Goal: Task Accomplishment & Management: Complete application form

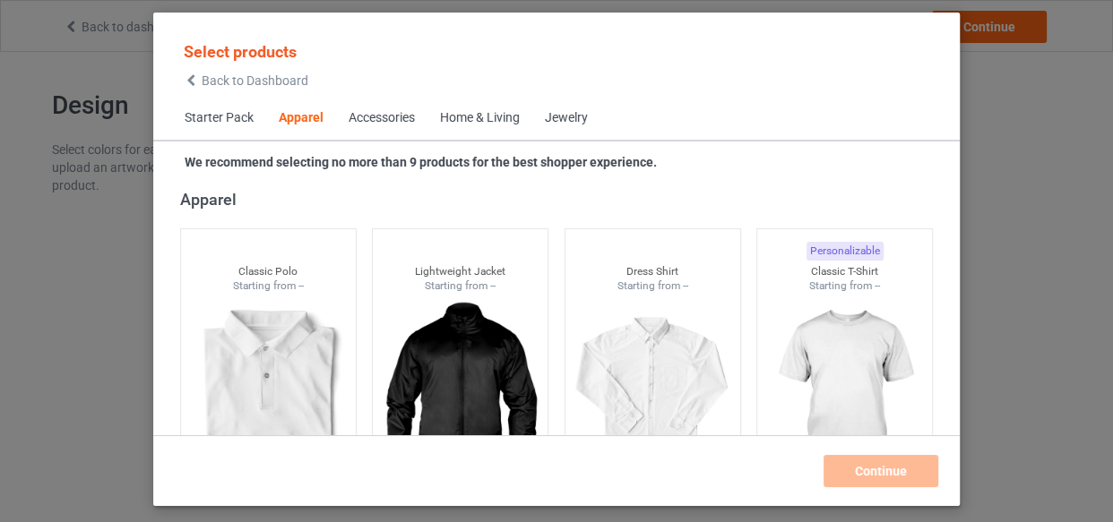
click at [506, 114] on div "Home & Living" at bounding box center [480, 118] width 80 height 18
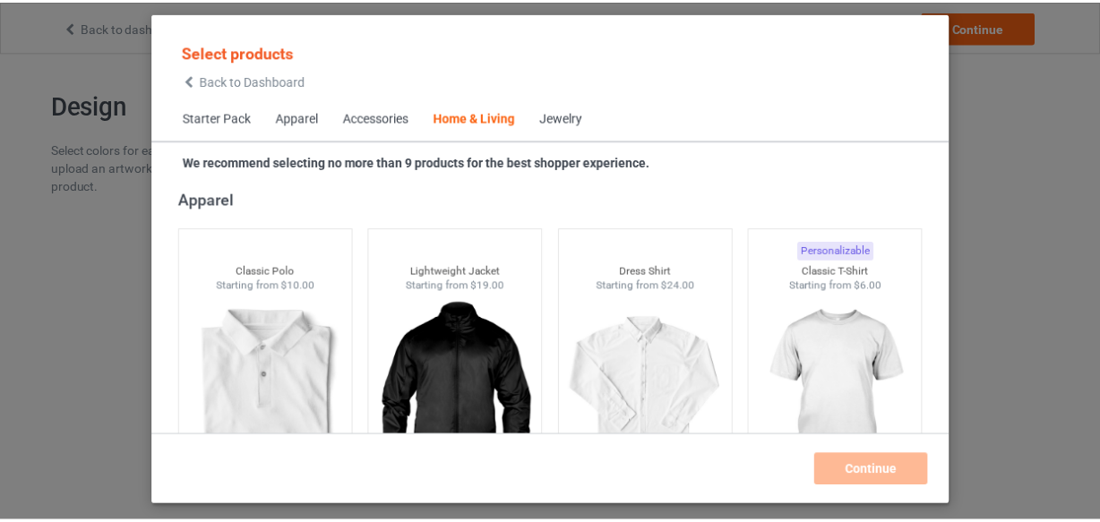
scroll to position [8082, 0]
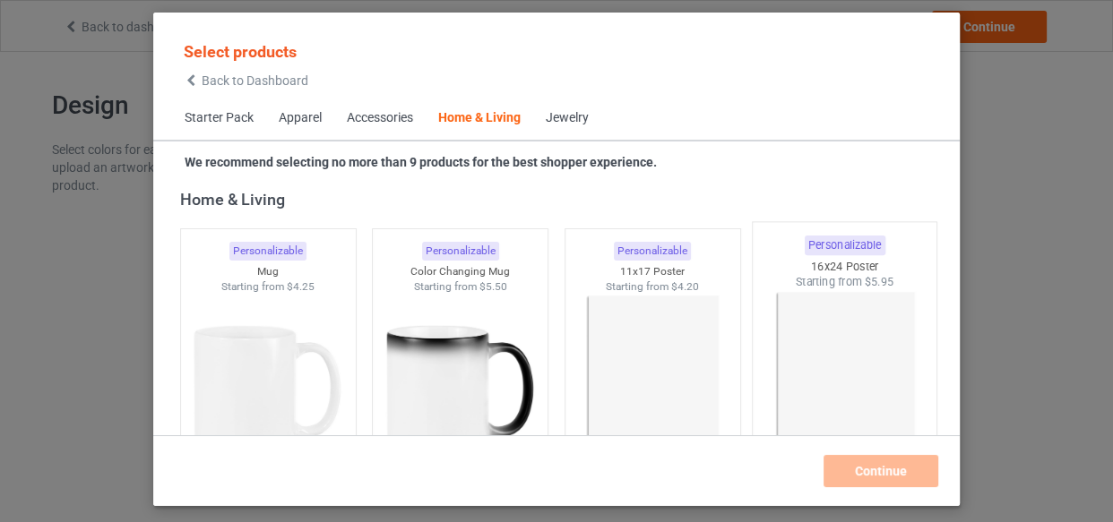
click at [617, 336] on img at bounding box center [653, 394] width 160 height 201
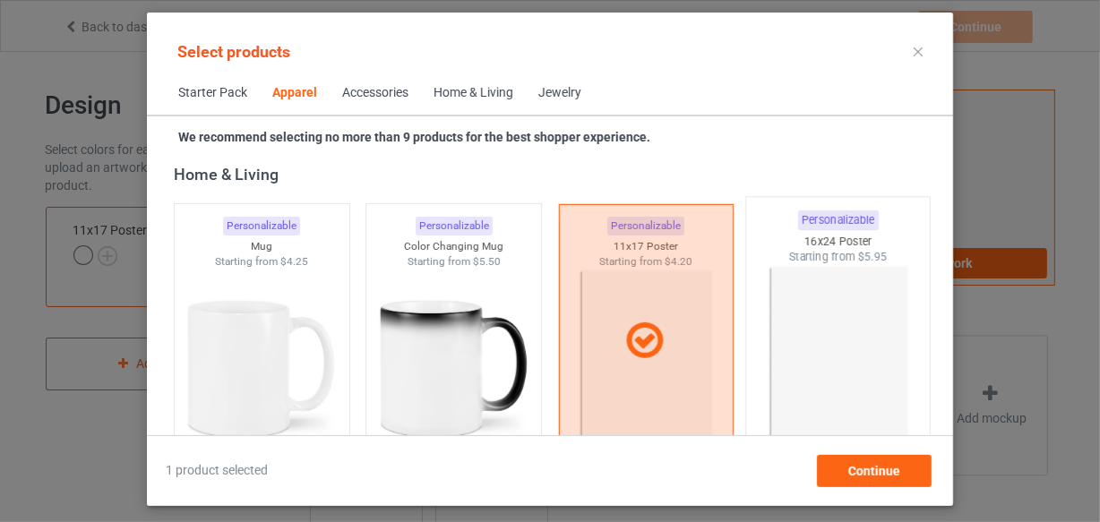
click at [805, 336] on img at bounding box center [839, 370] width 168 height 211
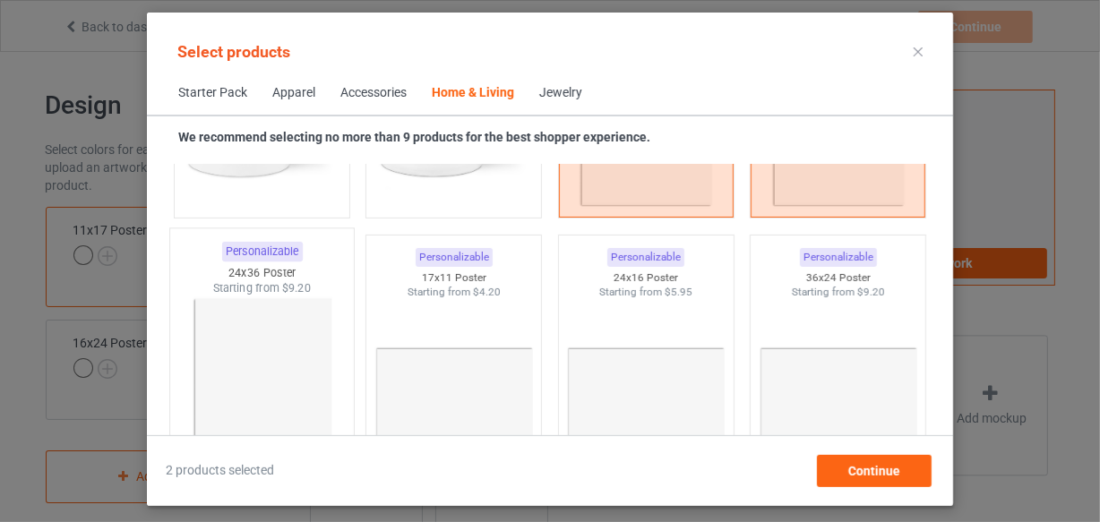
scroll to position [8407, 0]
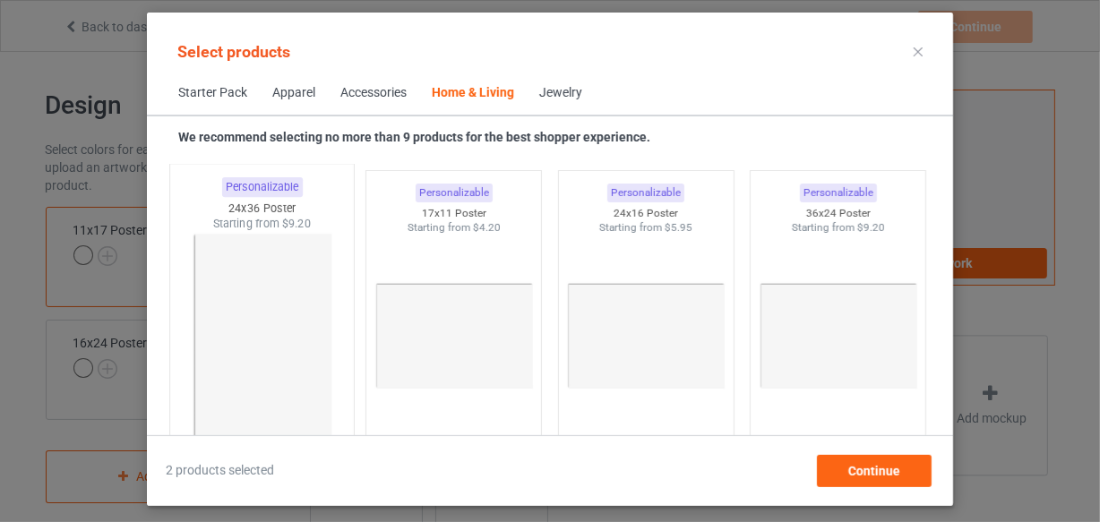
click at [280, 306] on img at bounding box center [261, 337] width 168 height 211
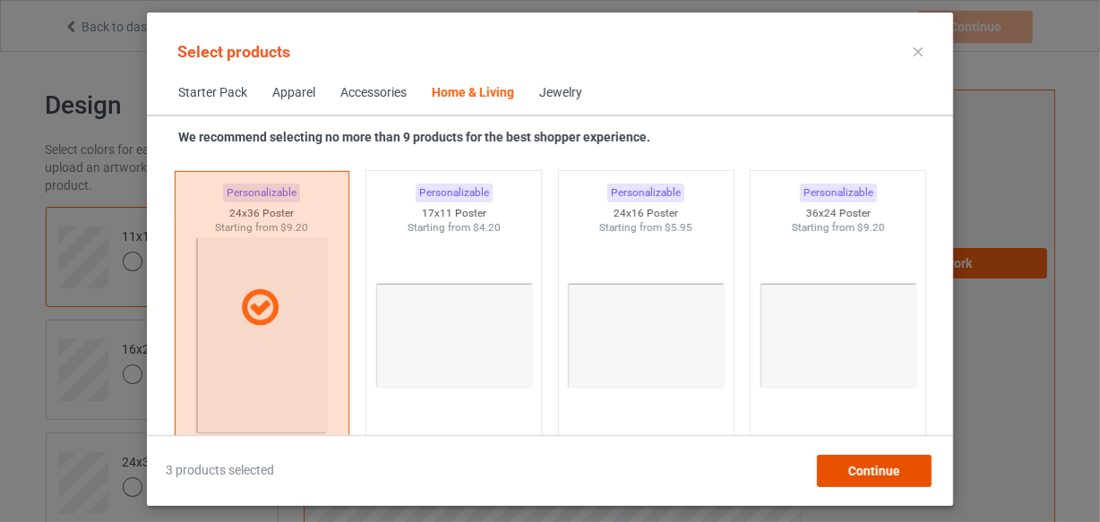
click at [863, 481] on div "Continue" at bounding box center [874, 471] width 115 height 32
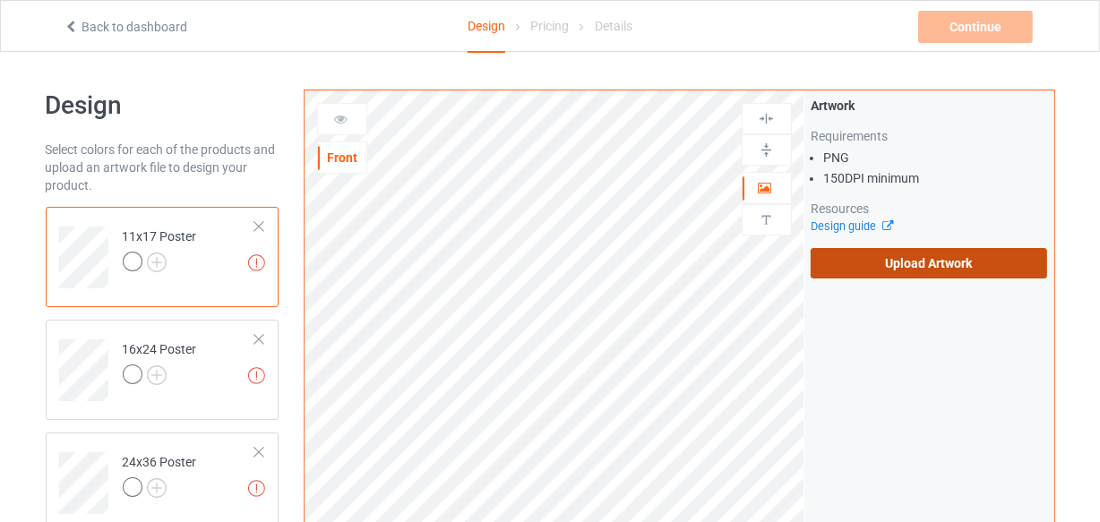
click at [950, 275] on label "Upload Artwork" at bounding box center [929, 263] width 237 height 30
click at [0, 0] on input "Upload Artwork" at bounding box center [0, 0] width 0 height 0
click at [923, 263] on label "Upload Artwork" at bounding box center [929, 263] width 237 height 30
click at [0, 0] on input "Upload Artwork" at bounding box center [0, 0] width 0 height 0
click at [875, 272] on label "Upload Artwork" at bounding box center [929, 263] width 237 height 30
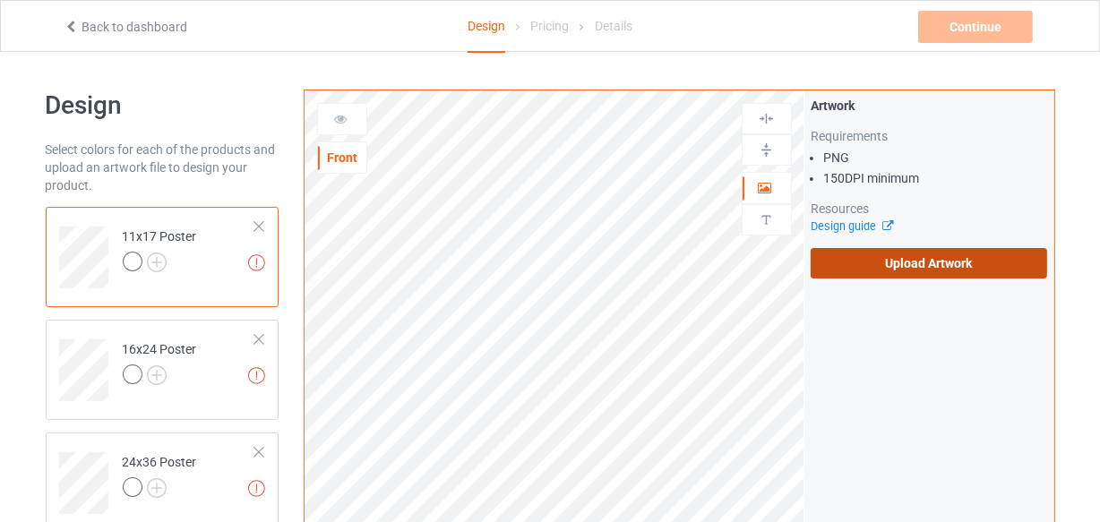
click at [0, 0] on input "Upload Artwork" at bounding box center [0, 0] width 0 height 0
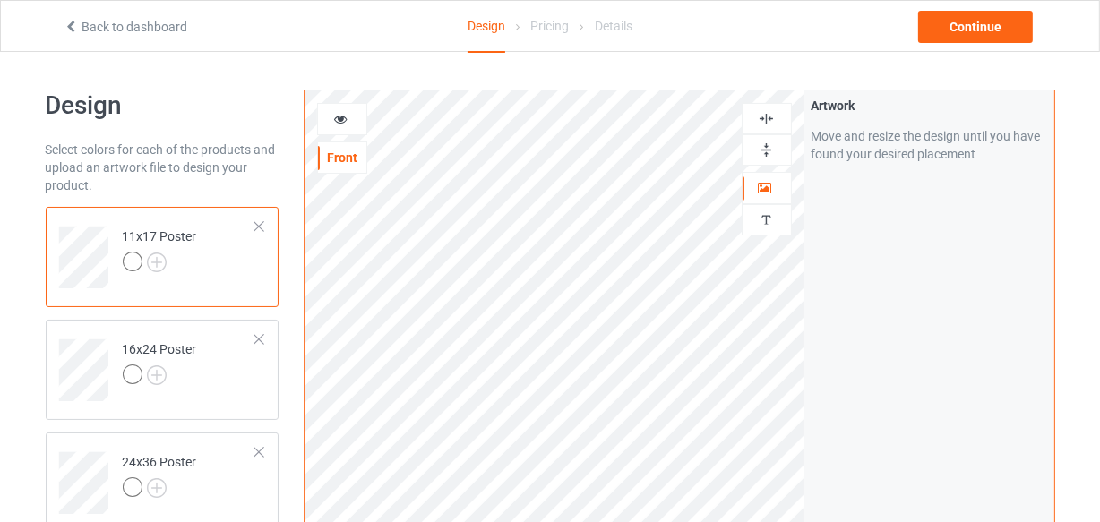
click at [762, 117] on img at bounding box center [766, 118] width 17 height 17
click at [761, 145] on img at bounding box center [766, 150] width 17 height 17
click at [761, 142] on img at bounding box center [766, 150] width 17 height 17
click at [764, 116] on img at bounding box center [766, 118] width 17 height 17
click at [768, 146] on img at bounding box center [766, 150] width 17 height 17
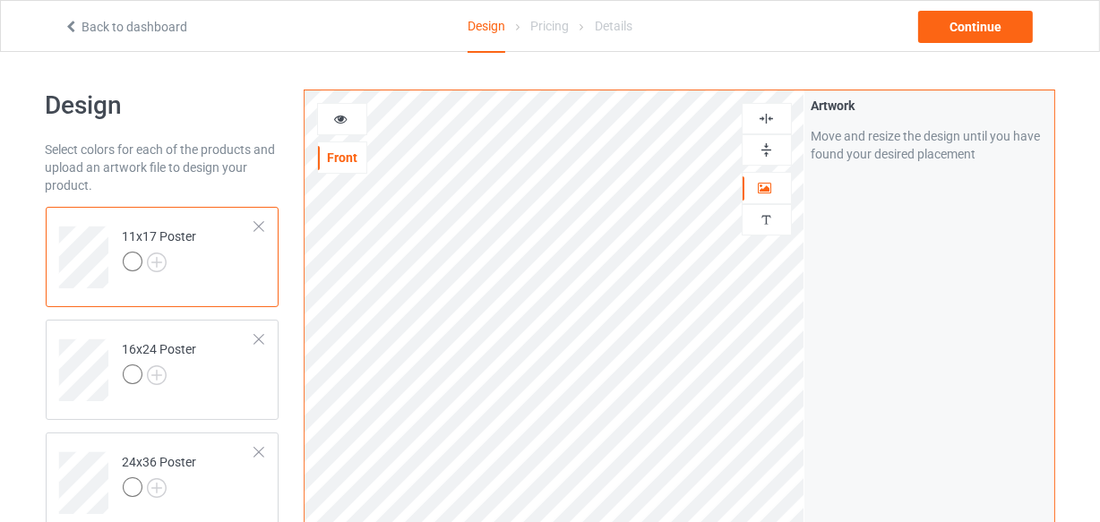
click at [767, 146] on img at bounding box center [766, 150] width 17 height 17
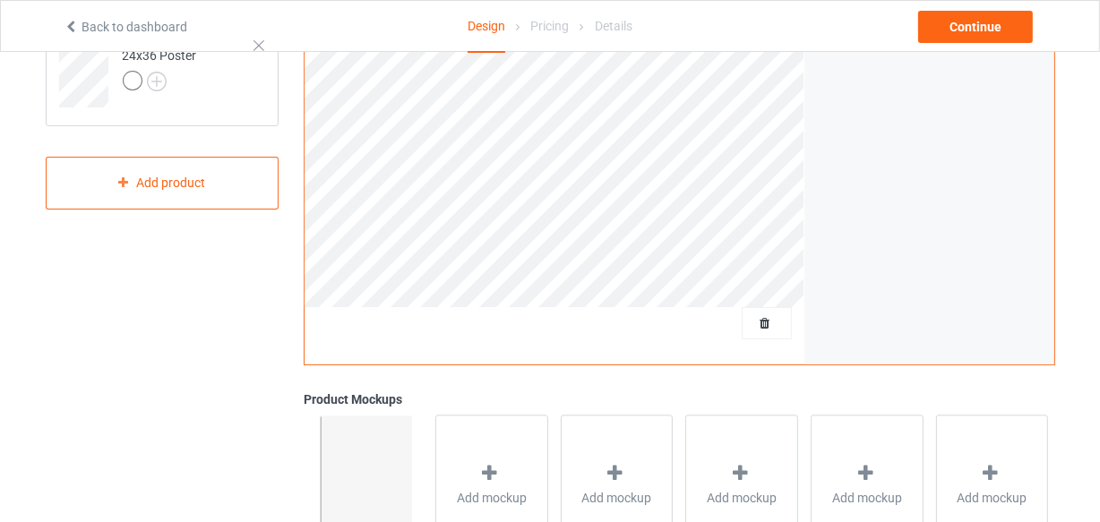
scroll to position [81, 0]
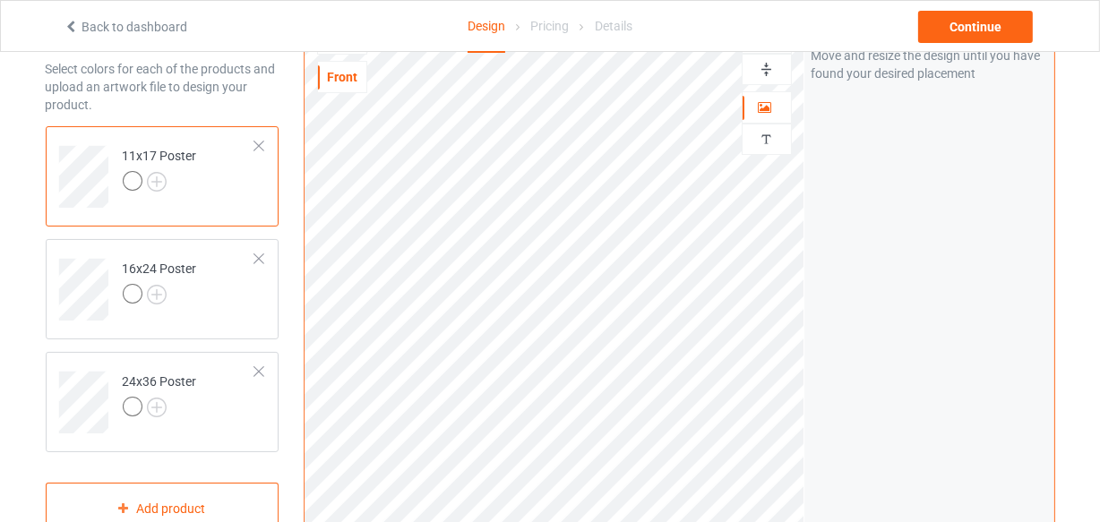
click at [761, 66] on img at bounding box center [766, 69] width 17 height 17
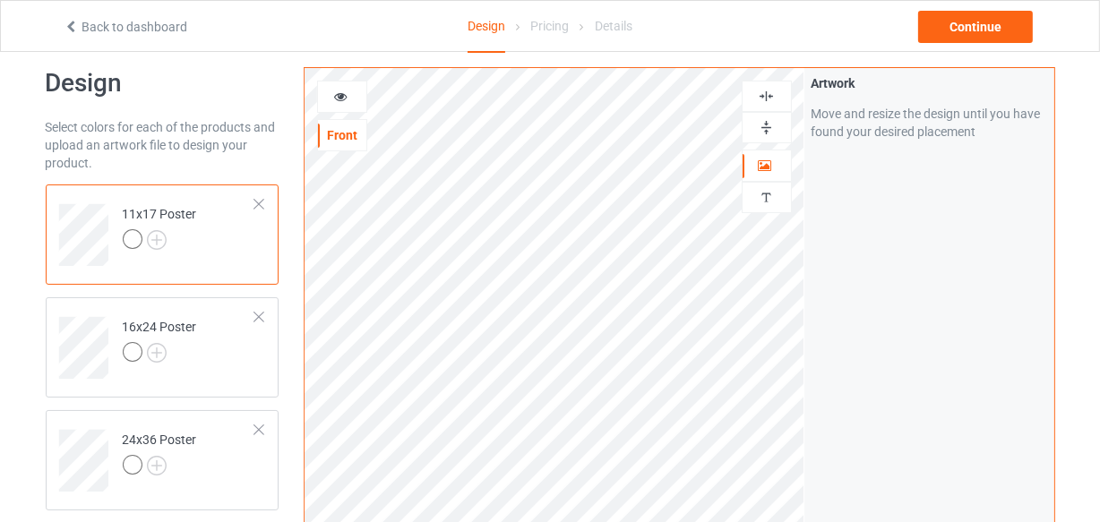
scroll to position [0, 0]
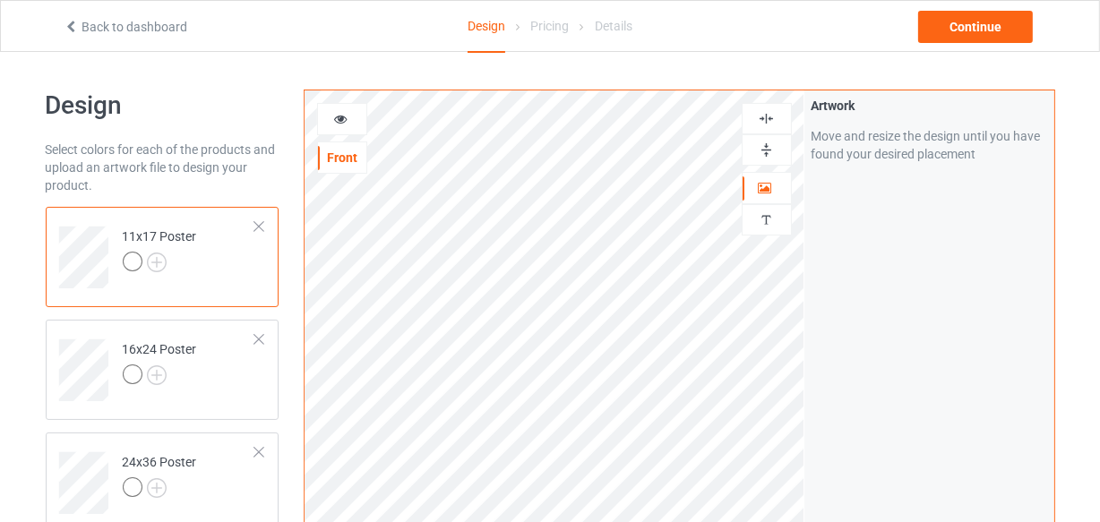
click at [772, 110] on img at bounding box center [766, 118] width 17 height 17
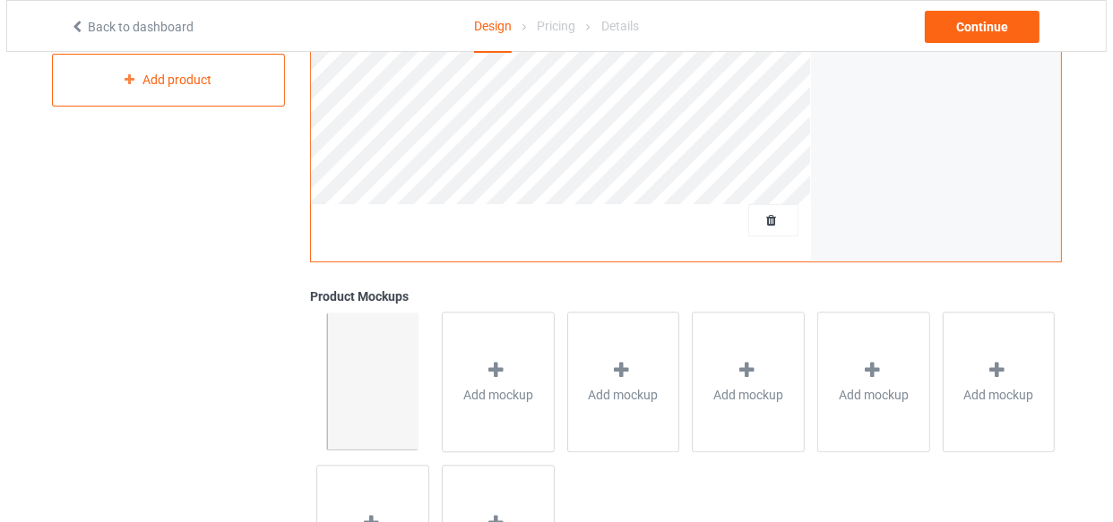
scroll to position [570, 0]
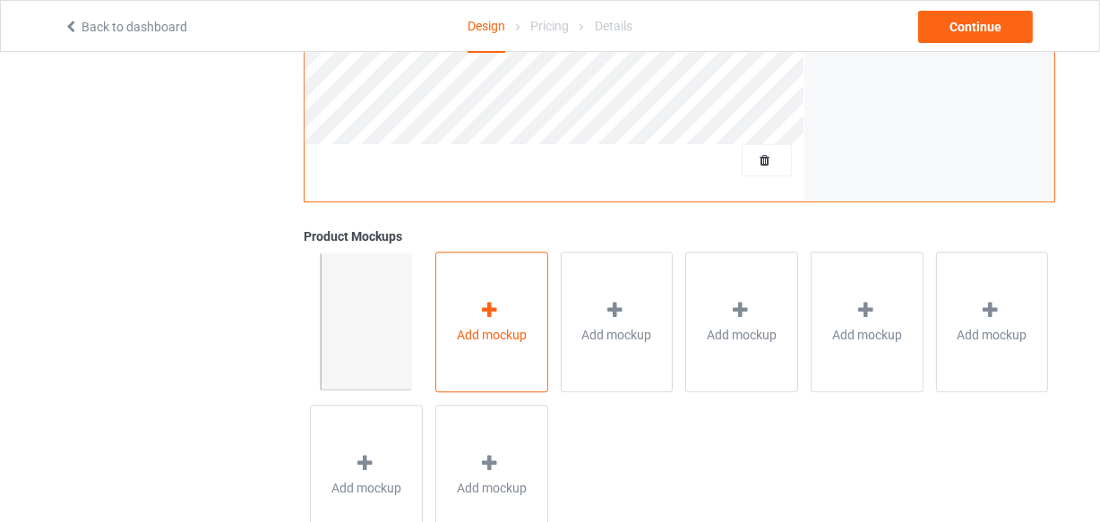
click at [513, 332] on span "Add mockup" at bounding box center [492, 335] width 70 height 18
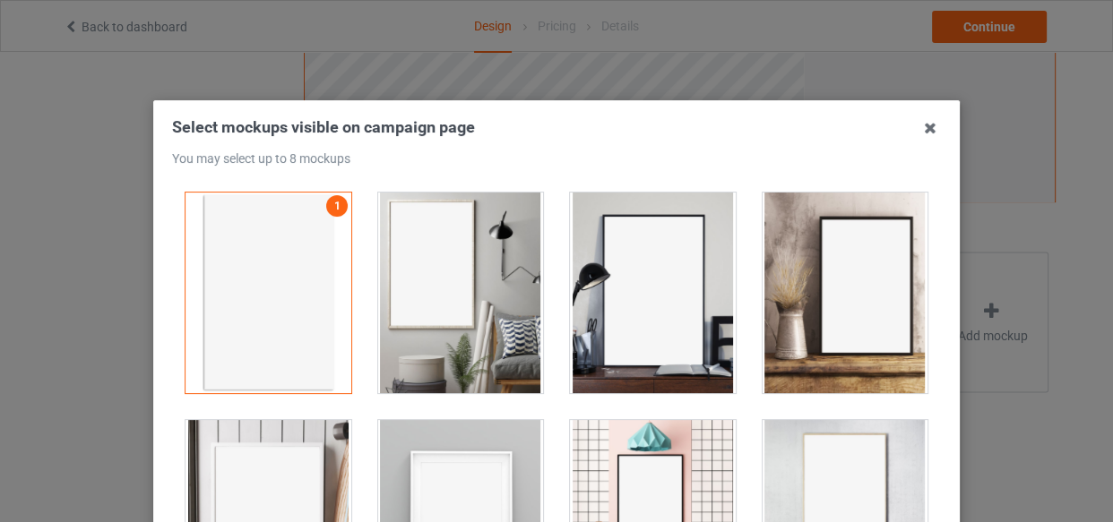
click at [472, 255] on div at bounding box center [461, 293] width 166 height 201
click at [642, 296] on div at bounding box center [653, 293] width 166 height 201
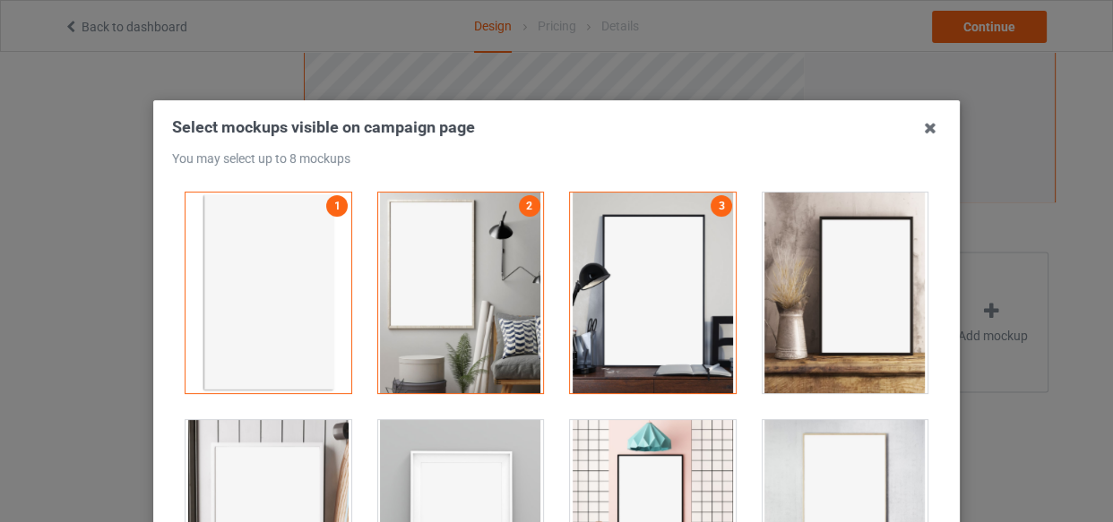
click at [880, 298] on div at bounding box center [846, 293] width 166 height 201
drag, startPoint x: 238, startPoint y: 465, endPoint x: 290, endPoint y: 458, distance: 52.5
click at [242, 465] on div at bounding box center [268, 520] width 166 height 201
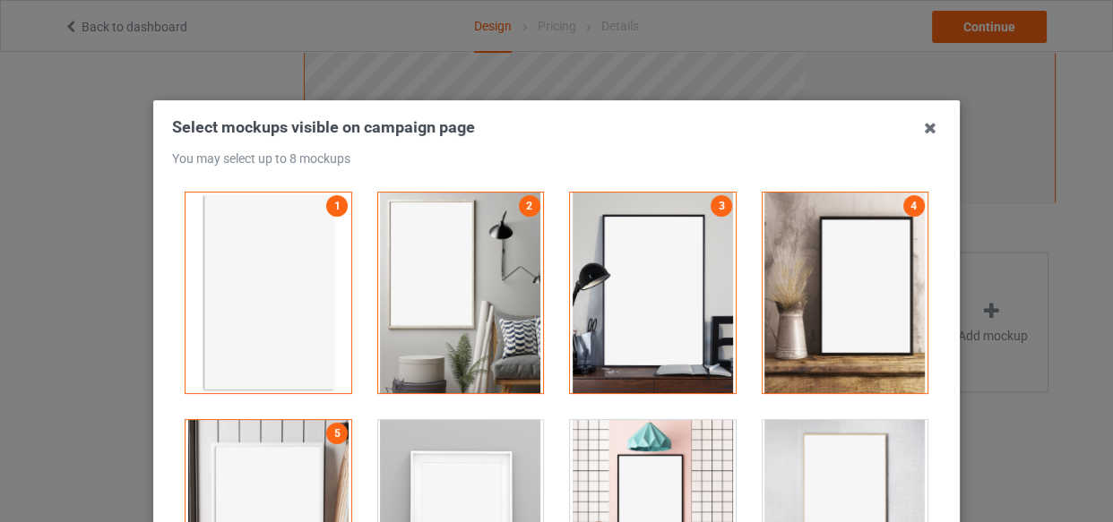
drag, startPoint x: 424, startPoint y: 464, endPoint x: 439, endPoint y: 445, distance: 24.2
click at [425, 464] on div at bounding box center [461, 520] width 166 height 201
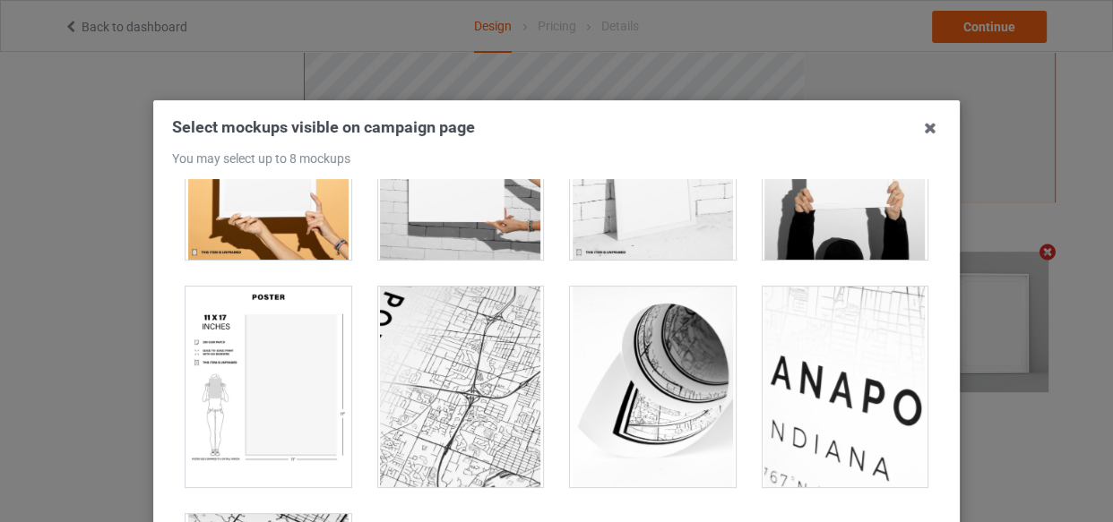
click at [271, 392] on div at bounding box center [268, 387] width 166 height 201
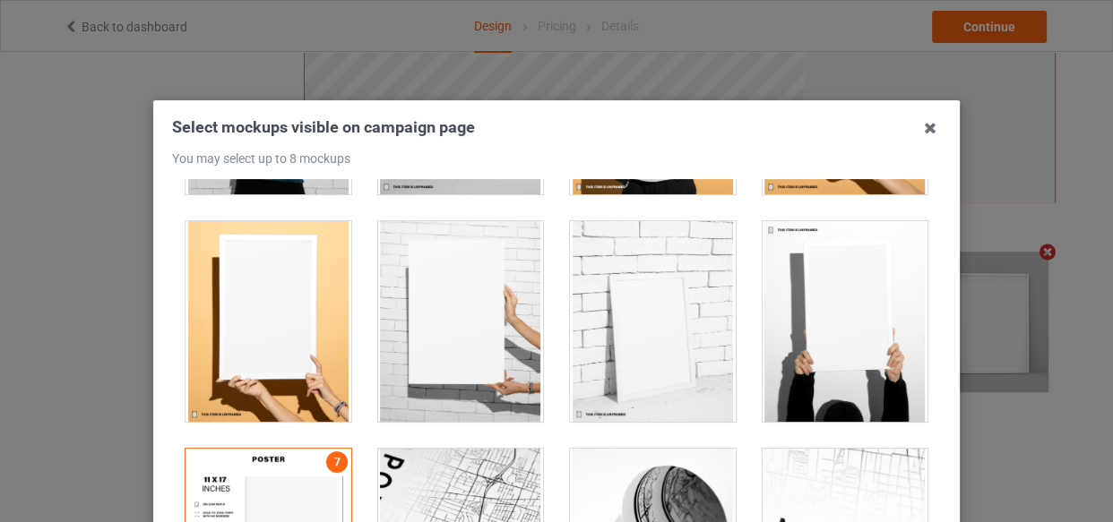
click at [272, 306] on div at bounding box center [268, 321] width 166 height 201
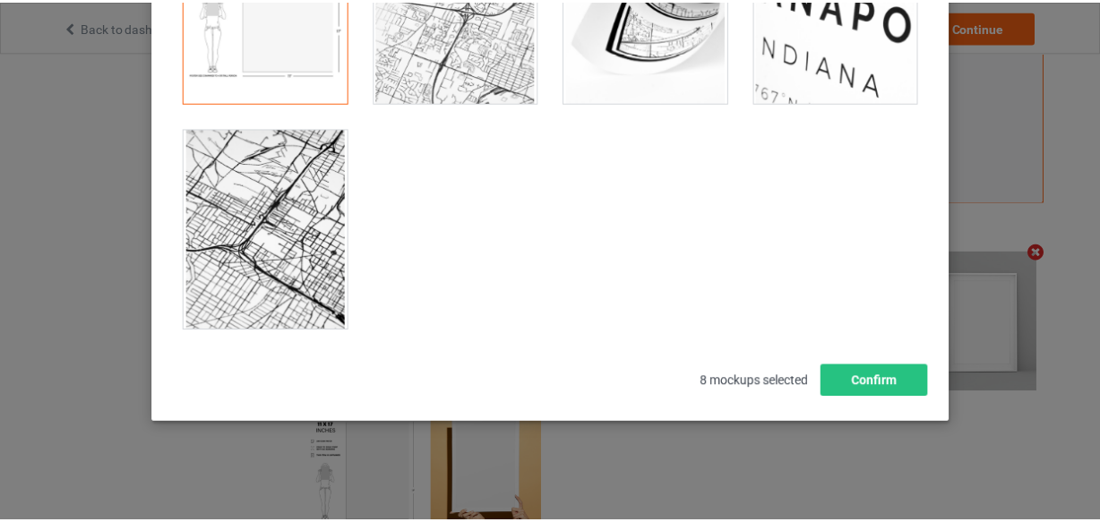
scroll to position [257, 0]
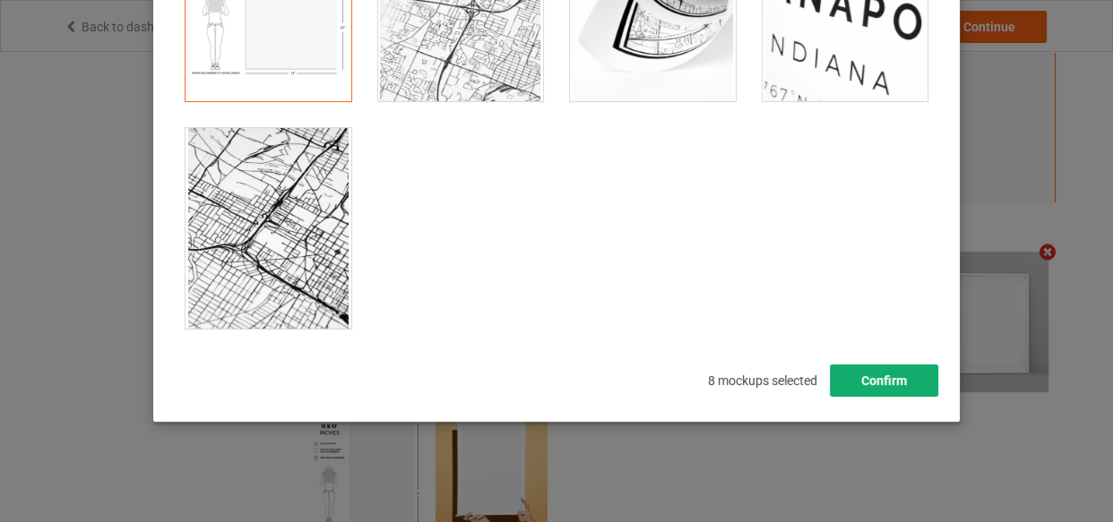
click at [862, 378] on button "Confirm" at bounding box center [884, 381] width 108 height 32
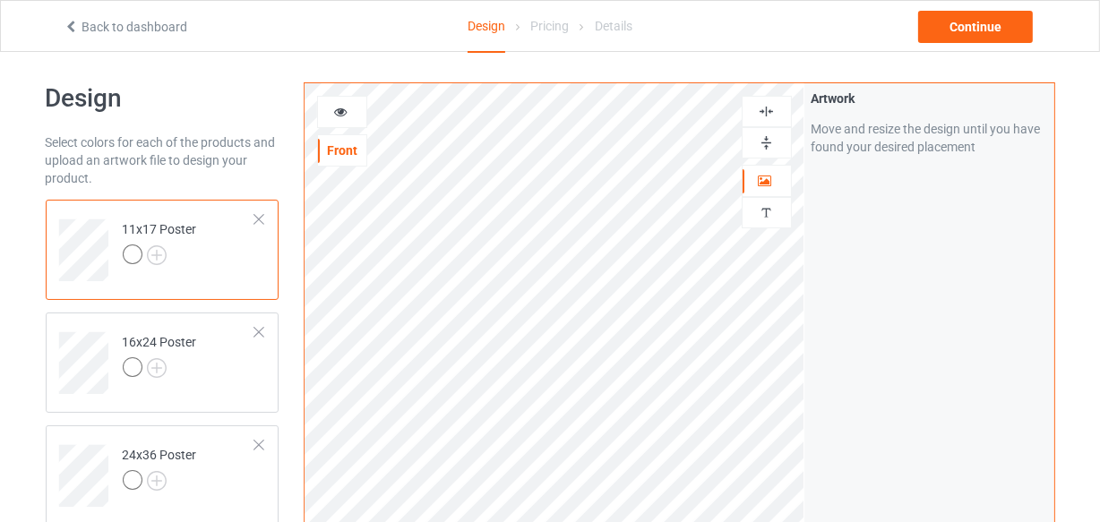
scroll to position [0, 0]
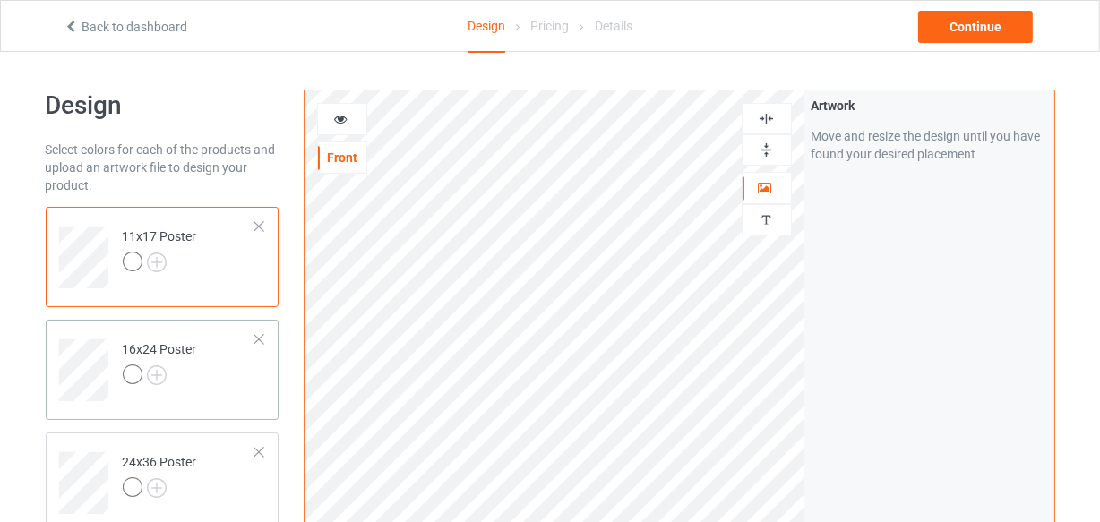
click at [224, 381] on td "16x24 Poster" at bounding box center [189, 364] width 153 height 74
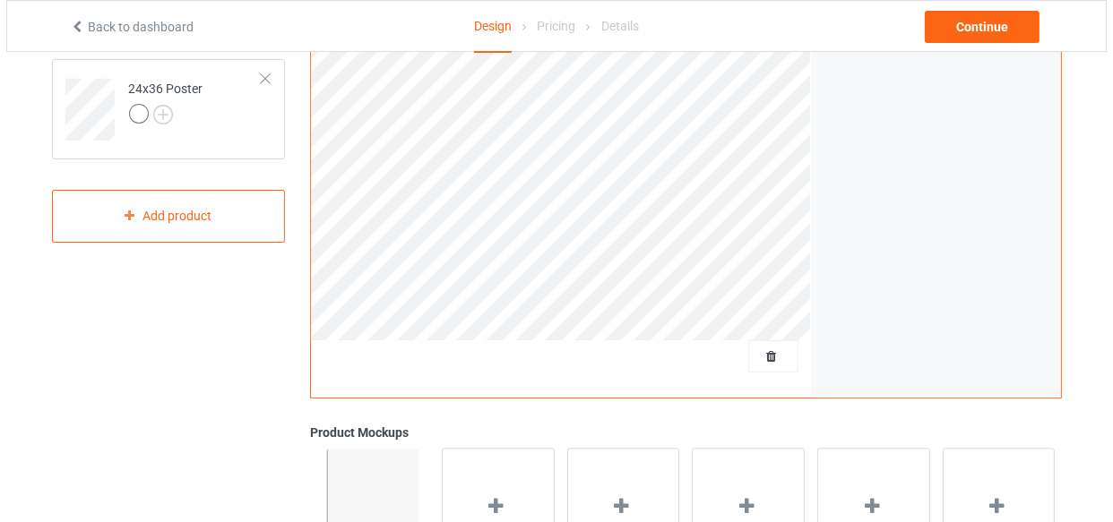
scroll to position [488, 0]
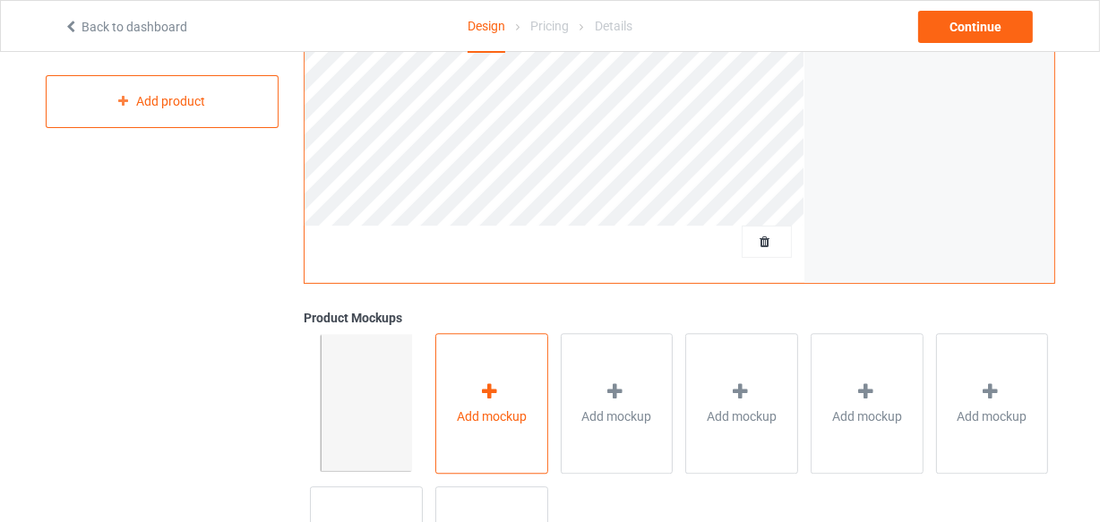
click at [478, 367] on div "Add mockup" at bounding box center [492, 403] width 113 height 141
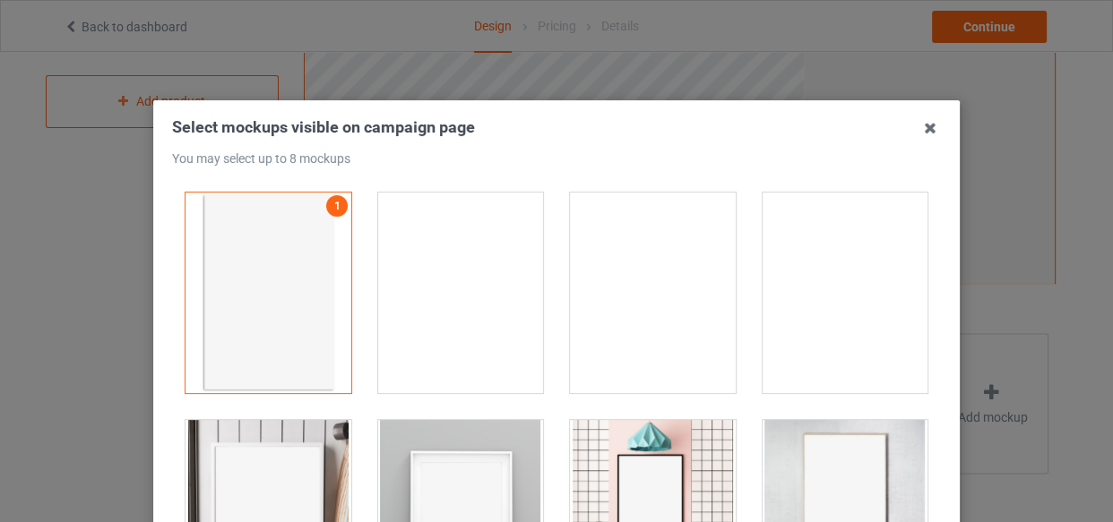
click at [459, 252] on div at bounding box center [461, 293] width 166 height 201
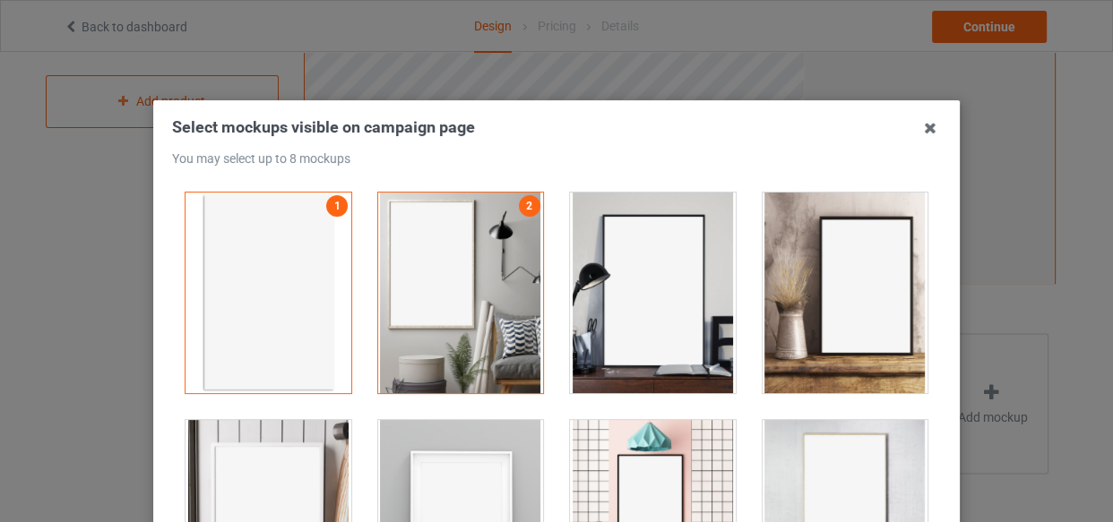
click at [673, 265] on div at bounding box center [653, 293] width 166 height 201
drag, startPoint x: 784, startPoint y: 273, endPoint x: 505, endPoint y: 382, distance: 299.9
click at [785, 273] on div at bounding box center [846, 293] width 166 height 201
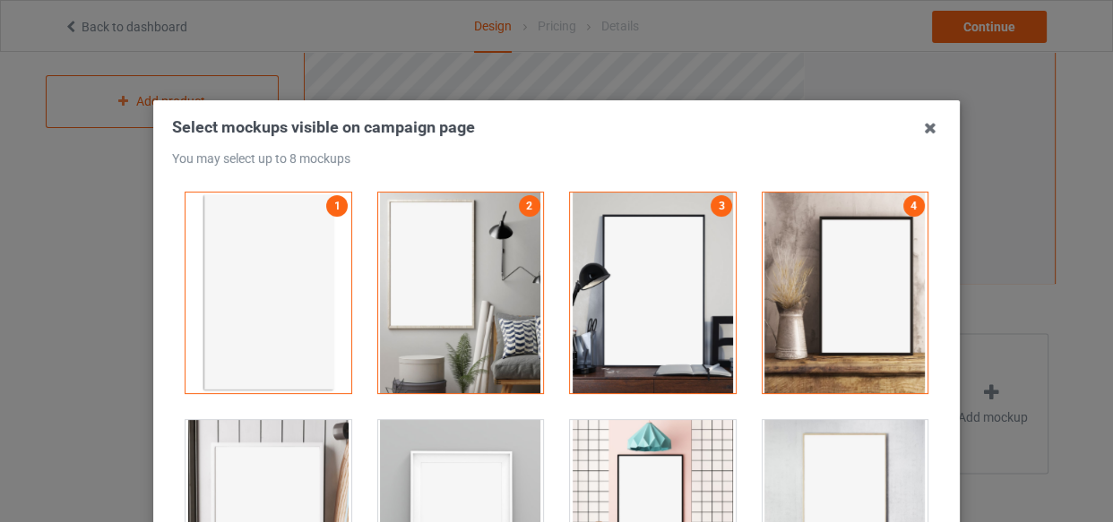
drag, startPoint x: 234, startPoint y: 466, endPoint x: 443, endPoint y: 467, distance: 208.8
click at [242, 467] on div at bounding box center [268, 520] width 166 height 201
click at [443, 467] on div at bounding box center [461, 520] width 166 height 201
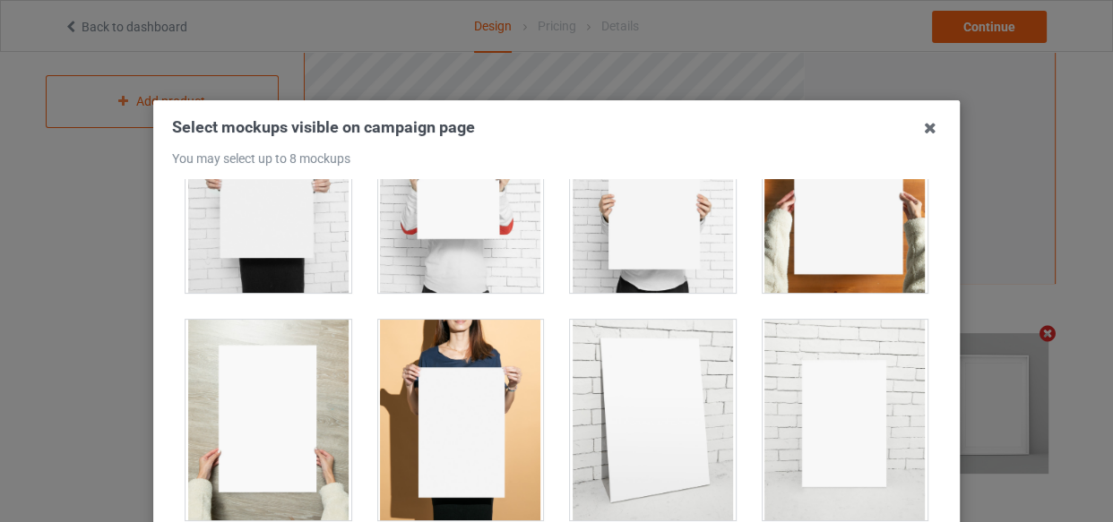
scroll to position [1873, 0]
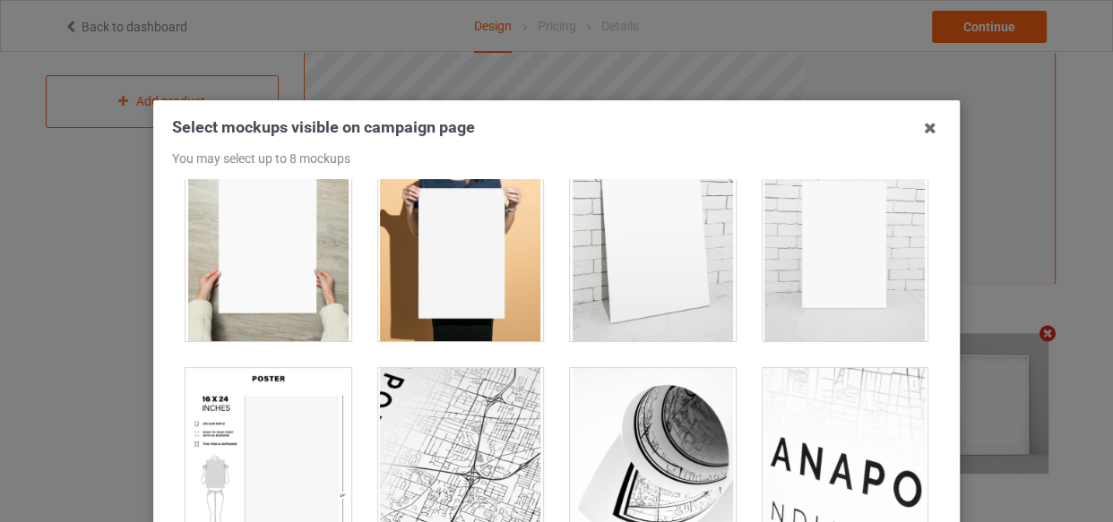
click at [226, 436] on div at bounding box center [268, 468] width 166 height 201
drag, startPoint x: 394, startPoint y: 312, endPoint x: 468, endPoint y: 296, distance: 75.2
click at [396, 310] on div at bounding box center [461, 241] width 166 height 201
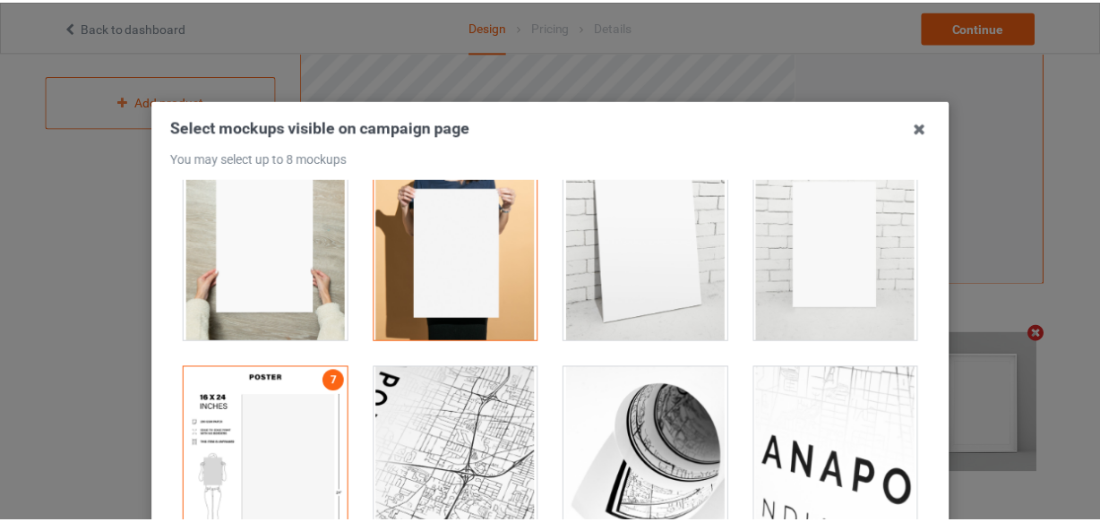
scroll to position [257, 0]
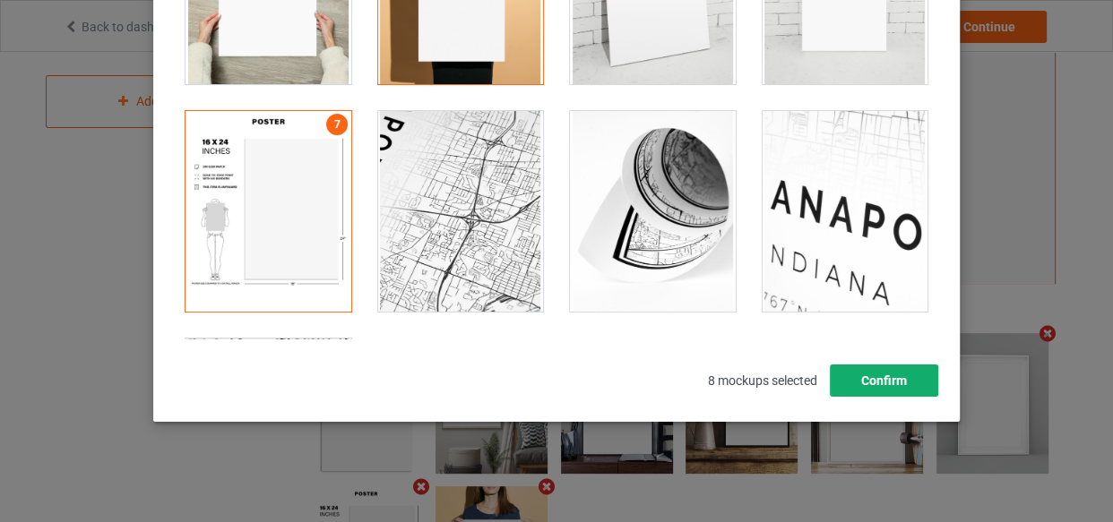
click at [866, 386] on button "Confirm" at bounding box center [884, 381] width 108 height 32
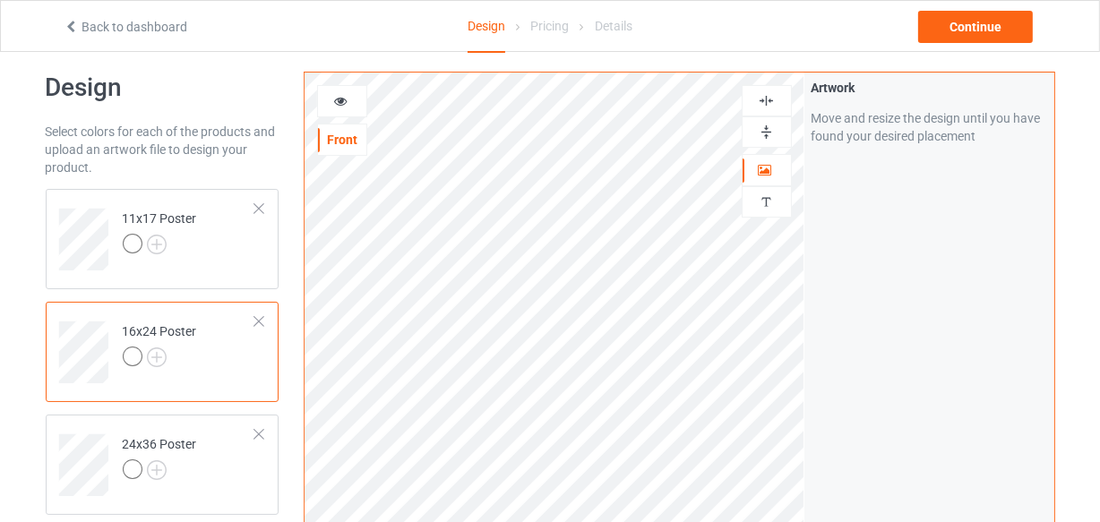
scroll to position [0, 0]
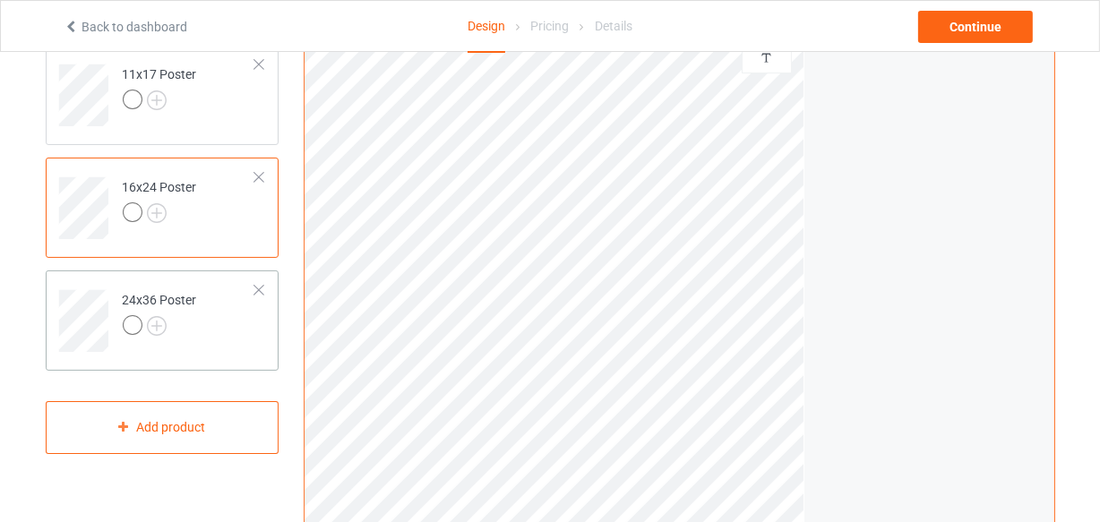
click at [209, 323] on td "24x36 Poster" at bounding box center [189, 315] width 153 height 74
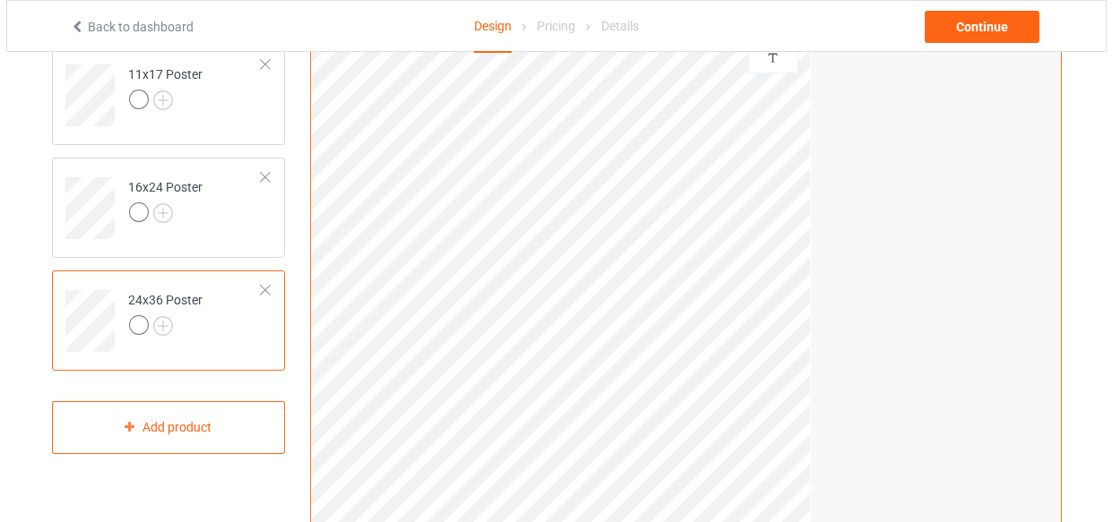
scroll to position [636, 0]
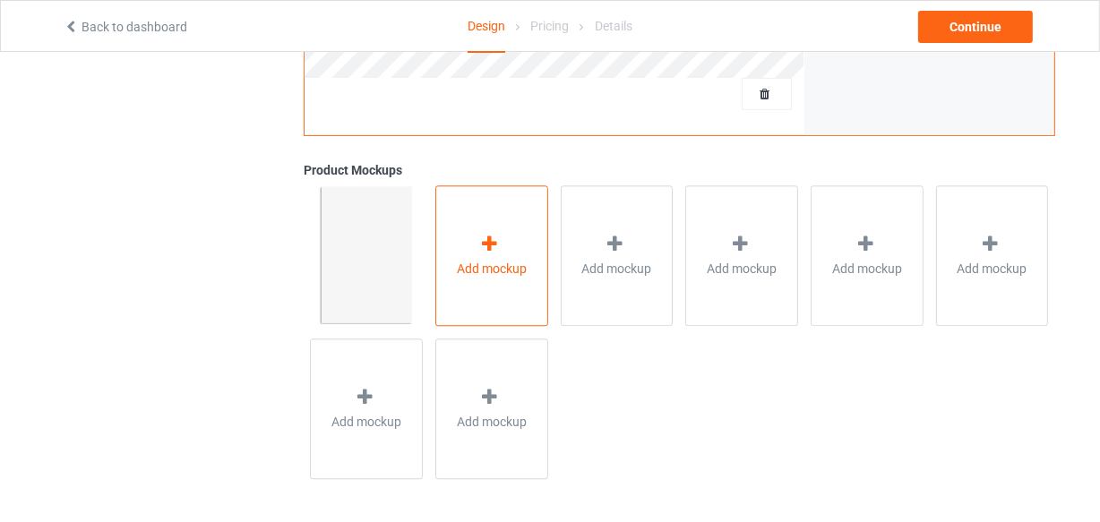
click at [475, 304] on div "Add mockup" at bounding box center [492, 255] width 113 height 141
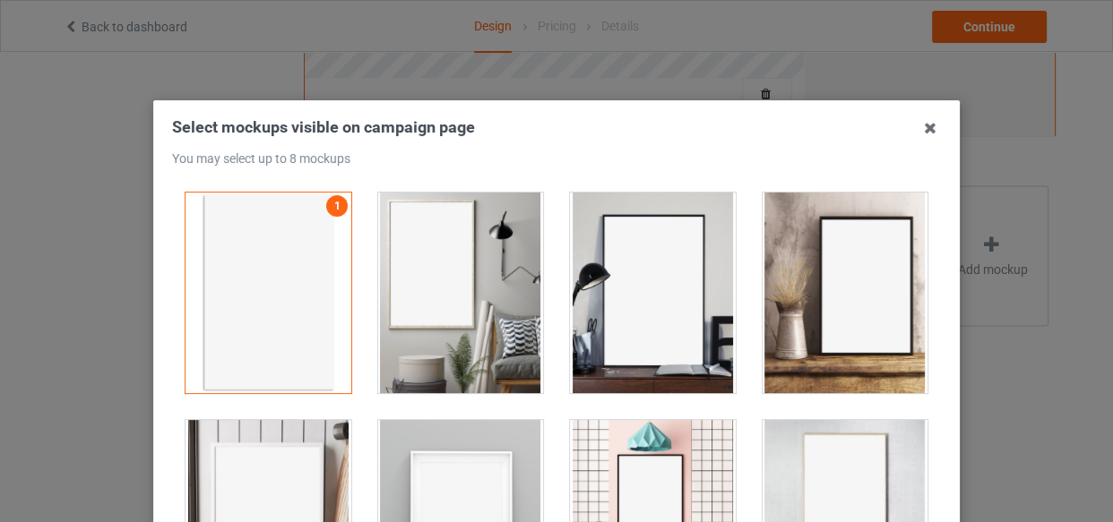
click at [473, 271] on div at bounding box center [461, 293] width 166 height 201
click at [672, 287] on div at bounding box center [653, 293] width 166 height 201
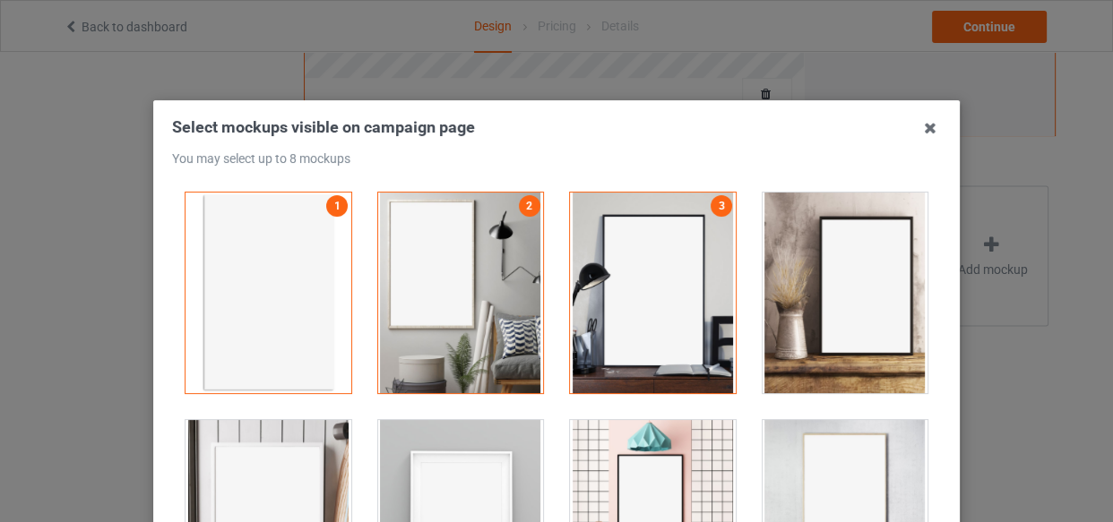
drag, startPoint x: 815, startPoint y: 293, endPoint x: 741, endPoint y: 327, distance: 81.0
click at [813, 296] on div at bounding box center [846, 293] width 166 height 201
drag, startPoint x: 271, startPoint y: 452, endPoint x: 392, endPoint y: 469, distance: 122.2
click at [271, 453] on div at bounding box center [268, 520] width 166 height 201
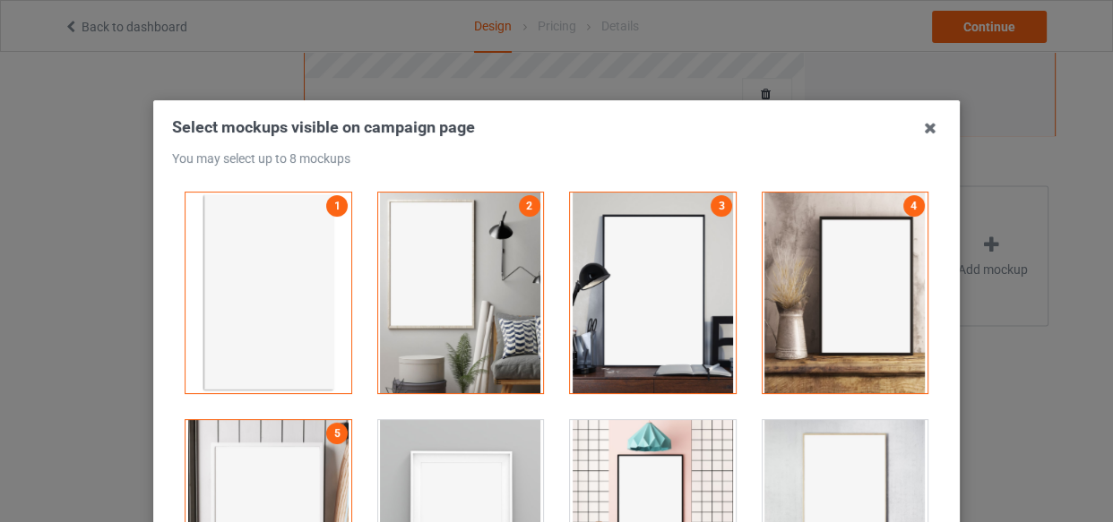
click at [392, 470] on div at bounding box center [461, 520] width 166 height 201
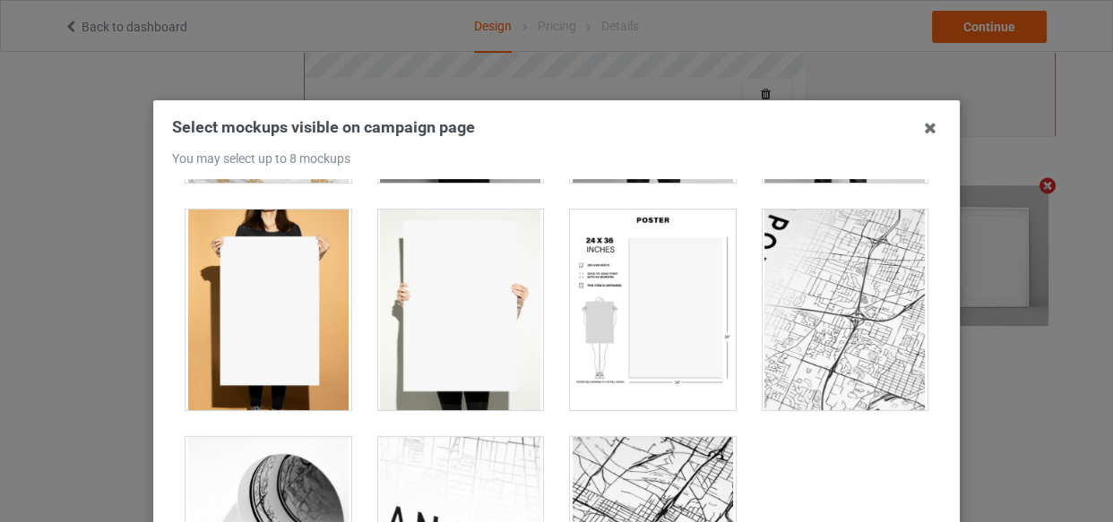
scroll to position [1548, 0]
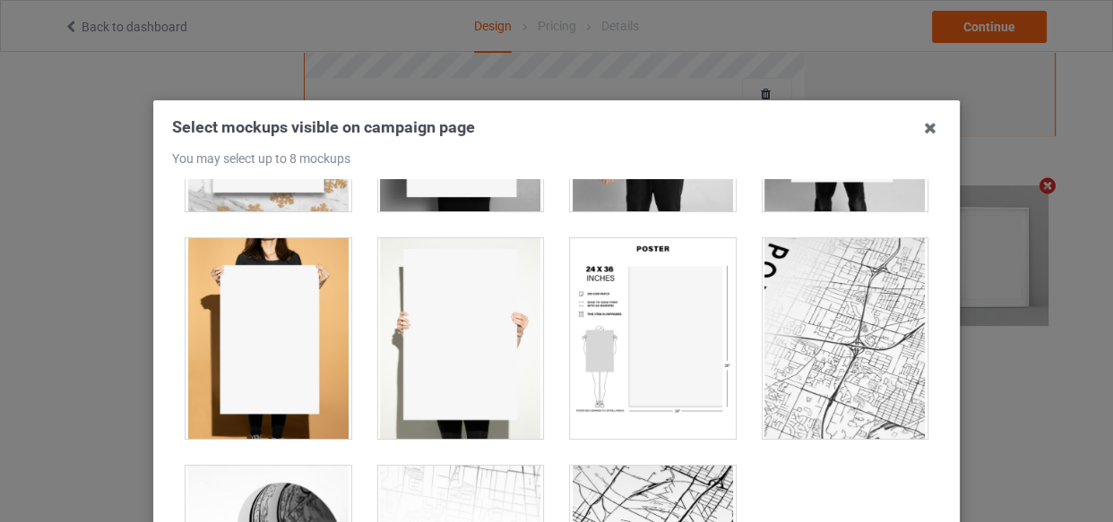
click at [625, 317] on div at bounding box center [653, 338] width 166 height 201
click at [274, 319] on div at bounding box center [268, 338] width 166 height 201
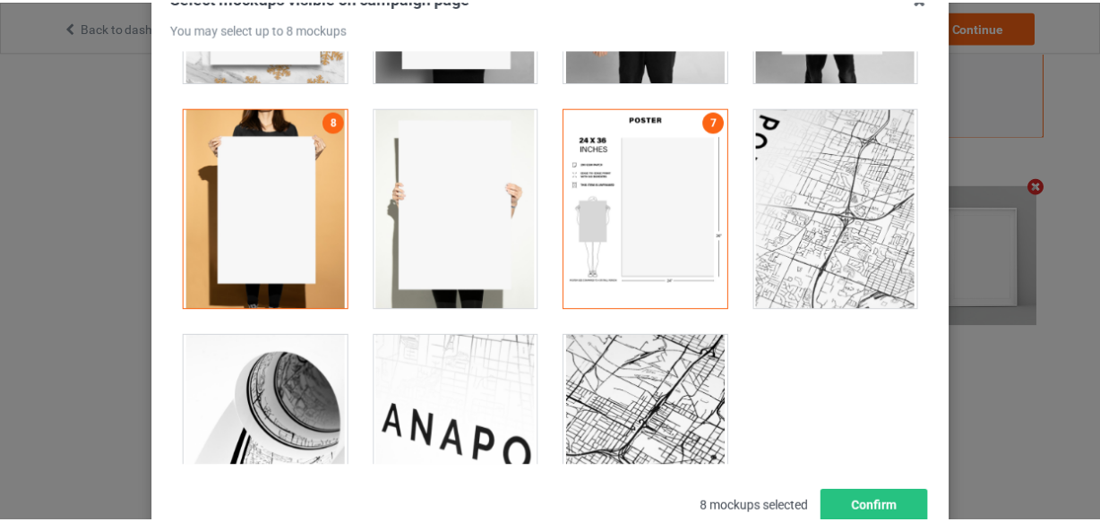
scroll to position [257, 0]
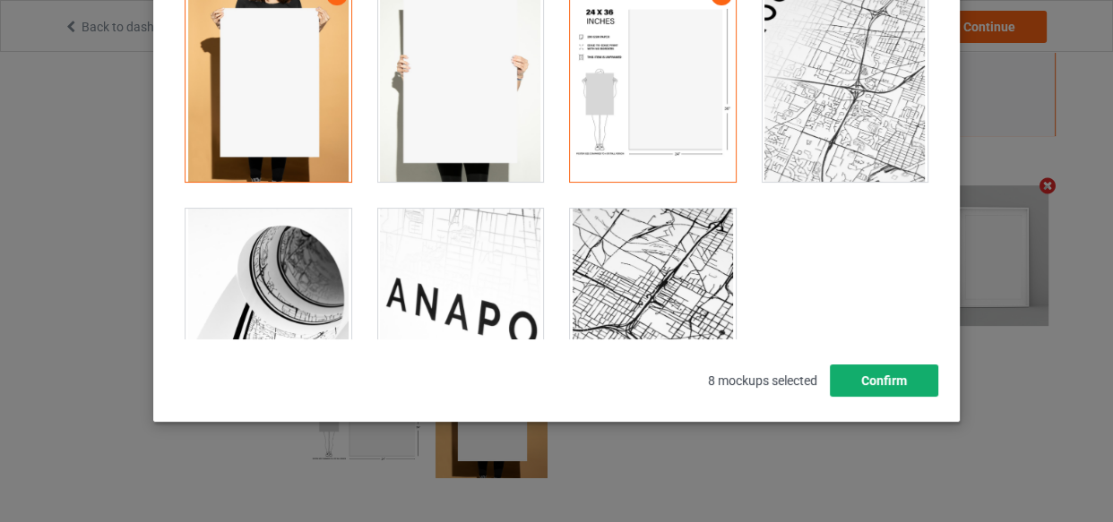
click at [896, 387] on button "Confirm" at bounding box center [884, 381] width 108 height 32
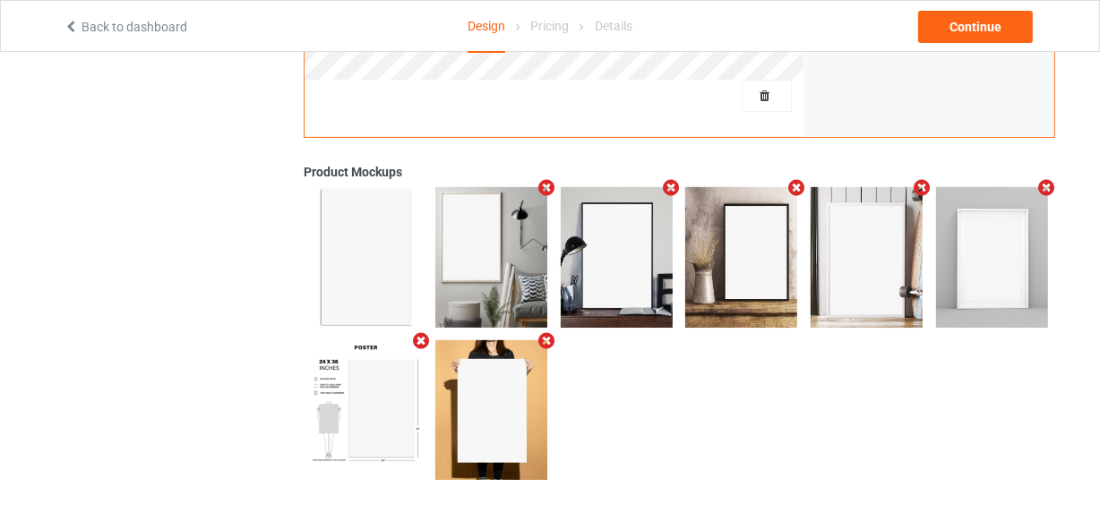
scroll to position [636, 0]
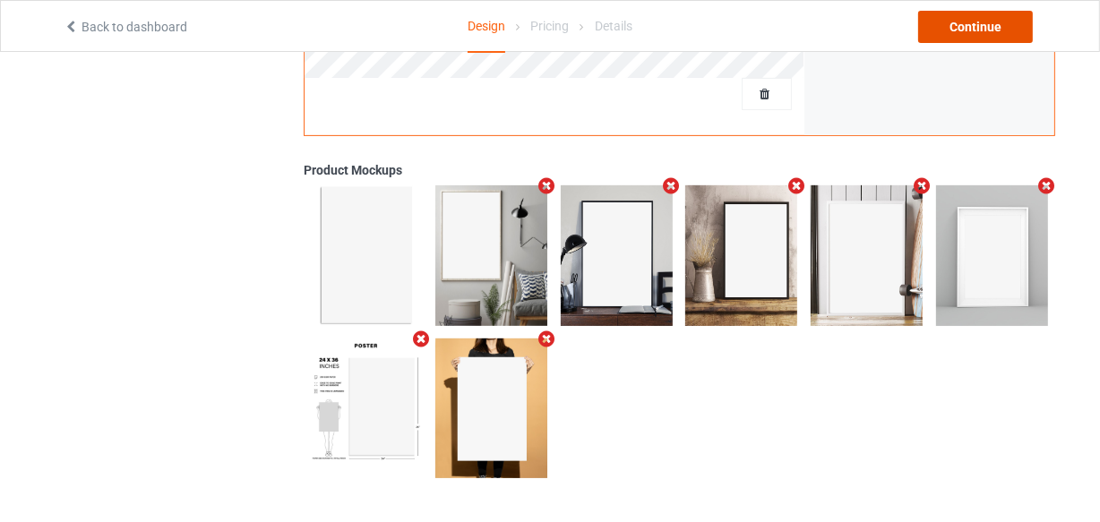
drag, startPoint x: 960, startPoint y: 36, endPoint x: 967, endPoint y: 29, distance: 10.1
click at [959, 37] on div "Continue" at bounding box center [976, 27] width 115 height 32
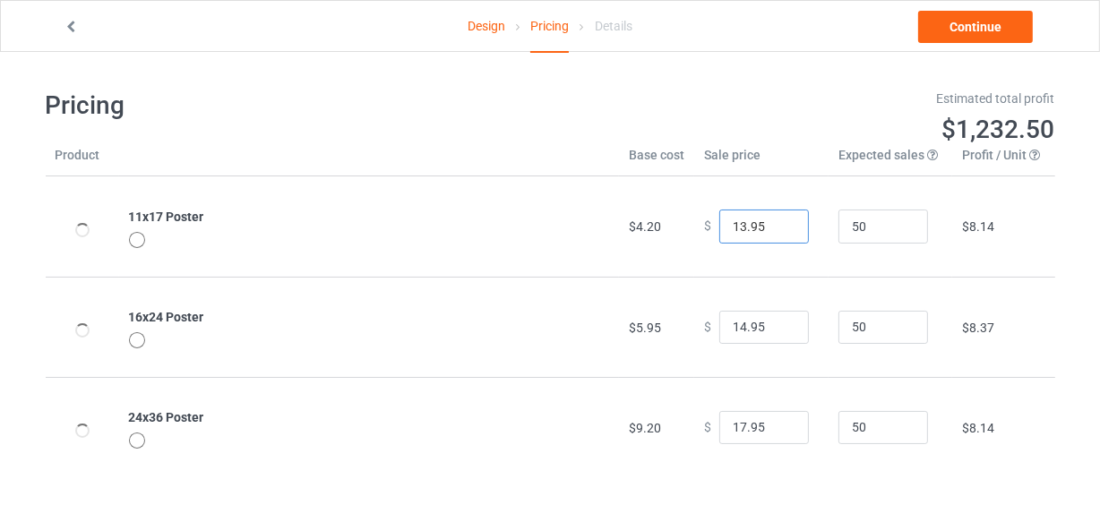
type input "13.95"
click at [779, 222] on input "13.95" at bounding box center [765, 227] width 90 height 34
type input "15.95"
click at [778, 323] on input "15.95" at bounding box center [765, 328] width 90 height 34
type input "18.95"
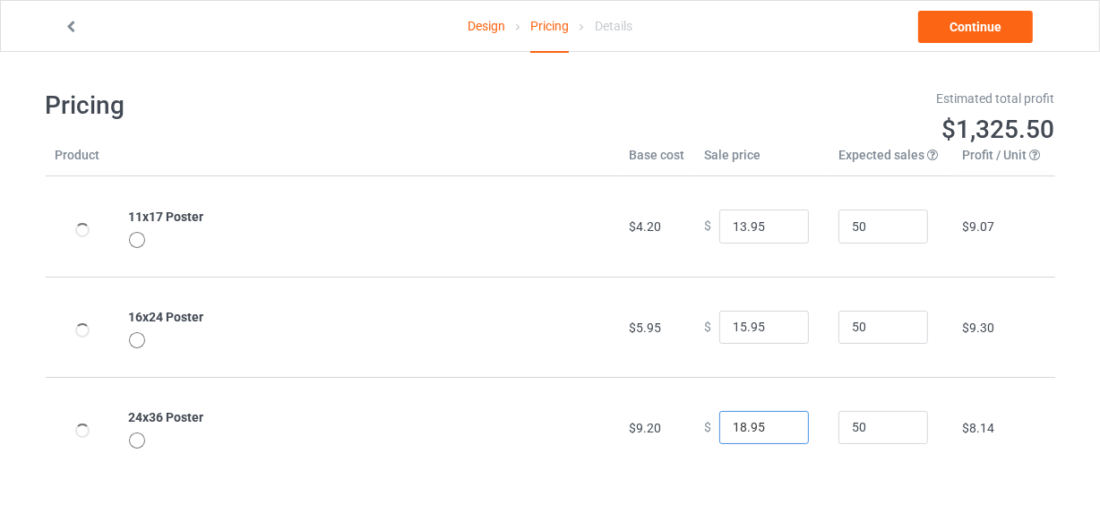
click at [779, 423] on input "18.95" at bounding box center [765, 428] width 90 height 34
click at [955, 33] on link "Continue" at bounding box center [976, 27] width 115 height 32
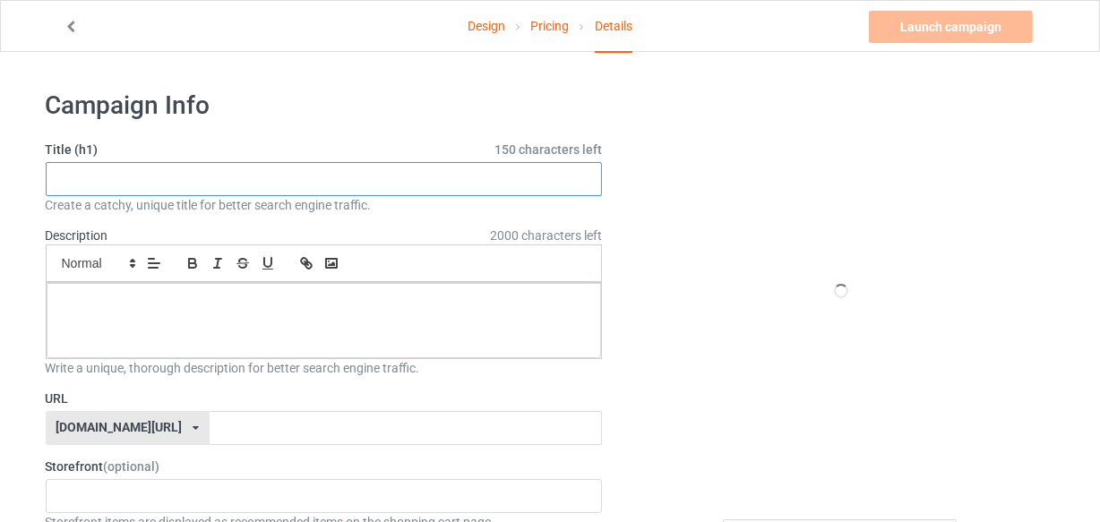
click at [184, 168] on input "text" at bounding box center [324, 179] width 557 height 34
paste input "WELCOME to the BATHROOM a Welsh Corgi will be with you shortly"
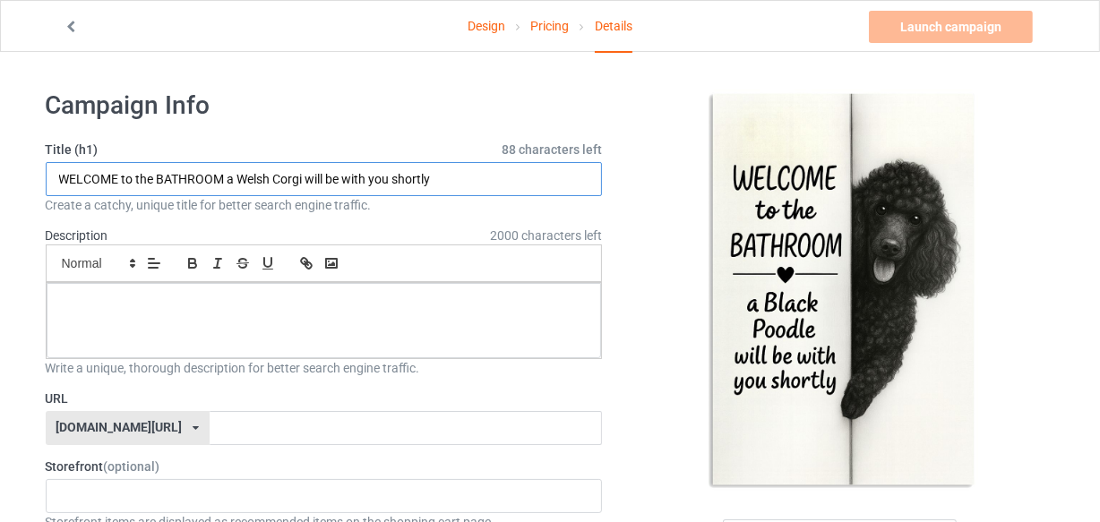
drag, startPoint x: 236, startPoint y: 178, endPoint x: 303, endPoint y: 177, distance: 67.2
click at [303, 177] on input "WELCOME to the BATHROOM a Welsh Corgi will be with you shortly" at bounding box center [324, 179] width 557 height 34
paste input "Black Poodle"
type input "WELCOME to the BATHROOM a Black Poodle will be with you shortly"
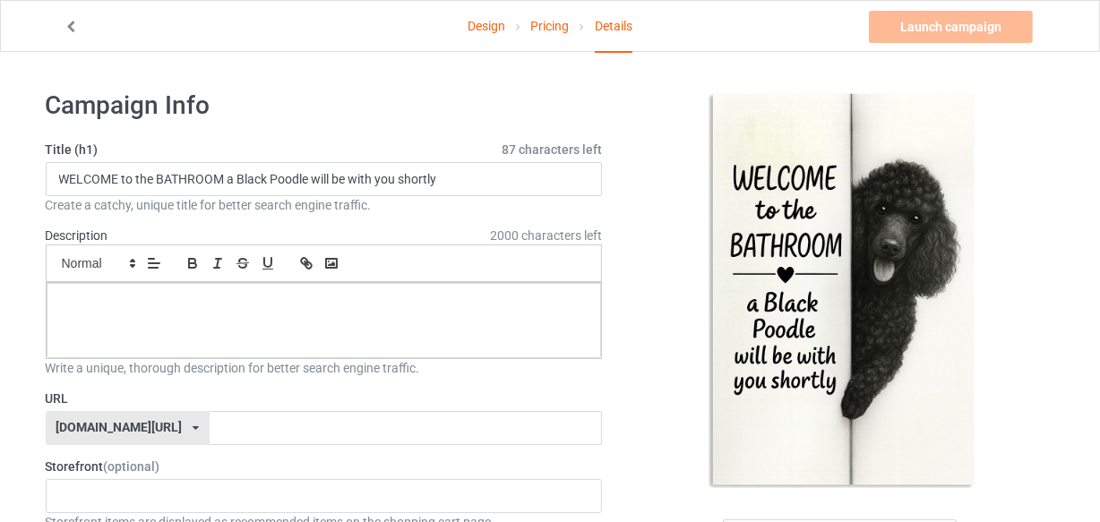
click at [352, 103] on h1 "Campaign Info" at bounding box center [324, 106] width 557 height 32
click at [275, 305] on p at bounding box center [324, 303] width 527 height 17
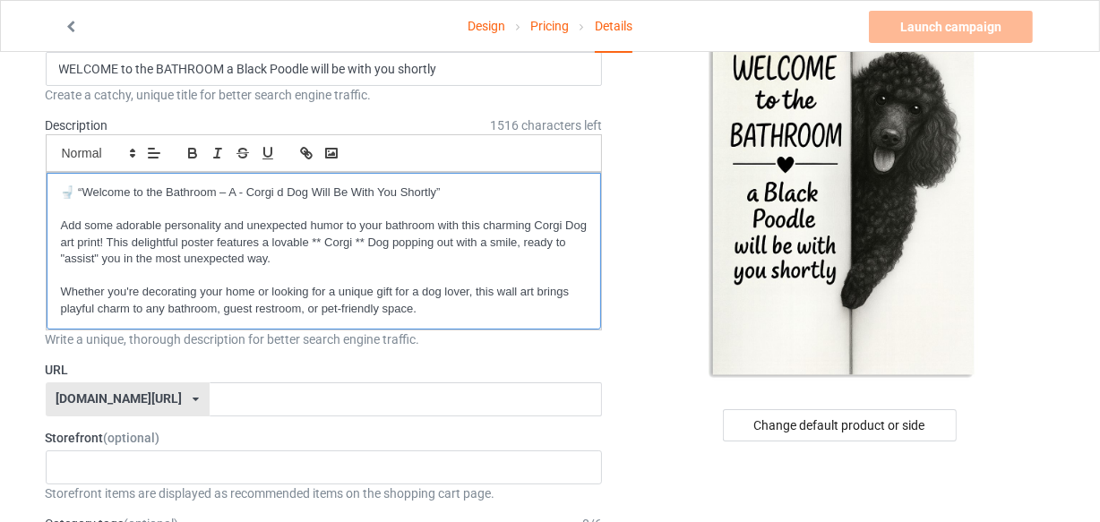
scroll to position [162, 0]
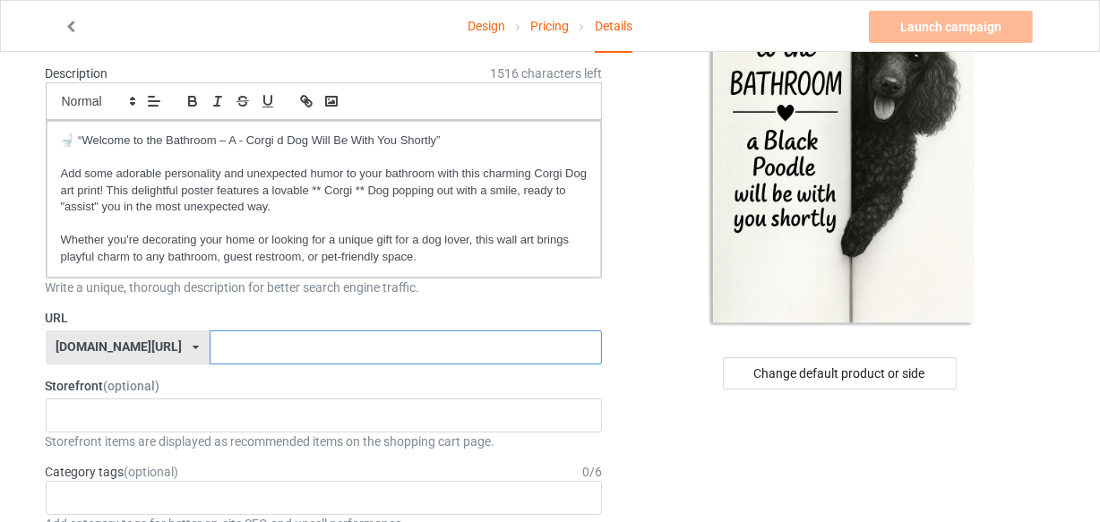
click at [265, 349] on input "text" at bounding box center [406, 348] width 392 height 34
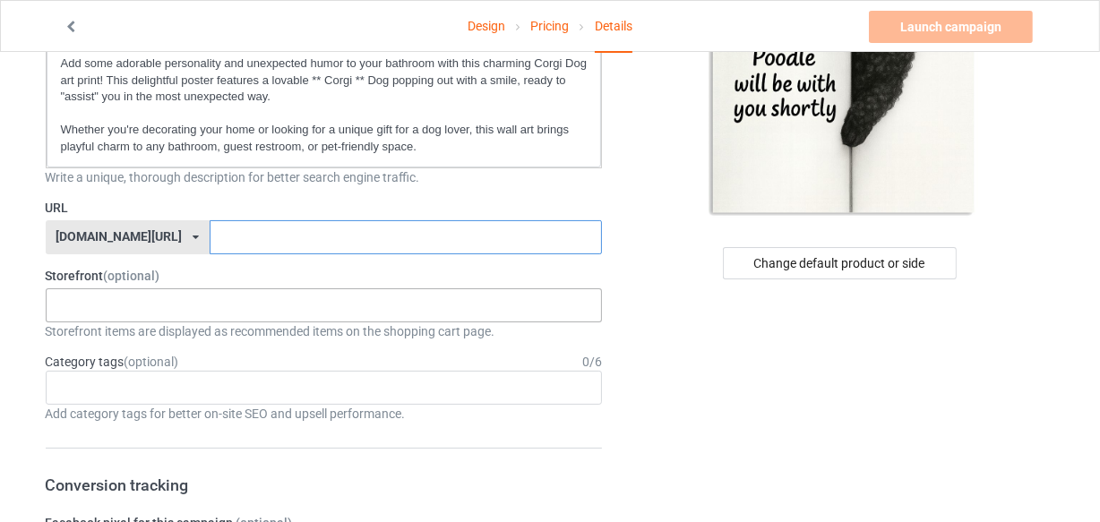
scroll to position [244, 0]
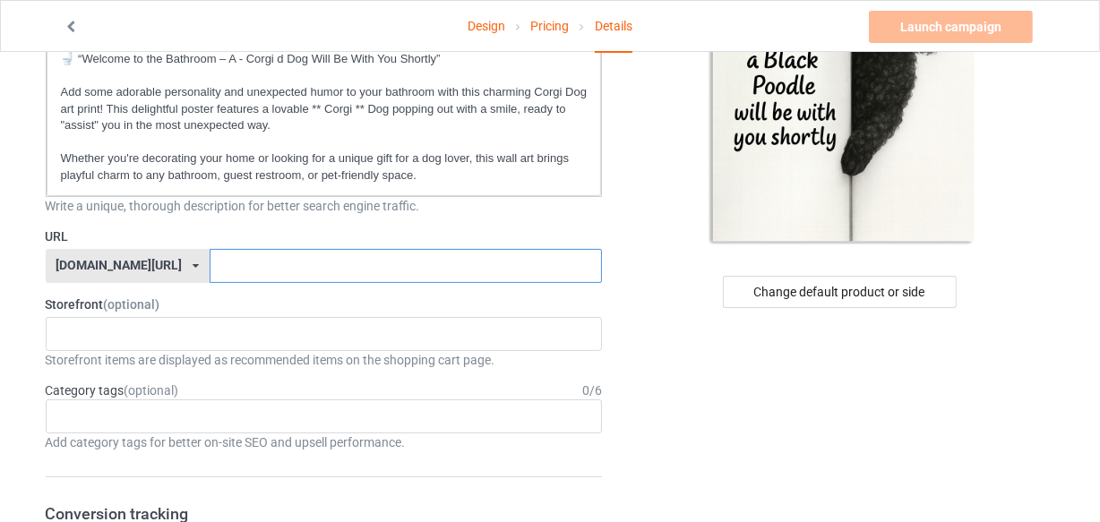
click at [255, 271] on input "text" at bounding box center [406, 266] width 392 height 34
click at [224, 331] on div "LOOFDOGS 6625e2e5548ffa0031acfe30" at bounding box center [324, 334] width 557 height 34
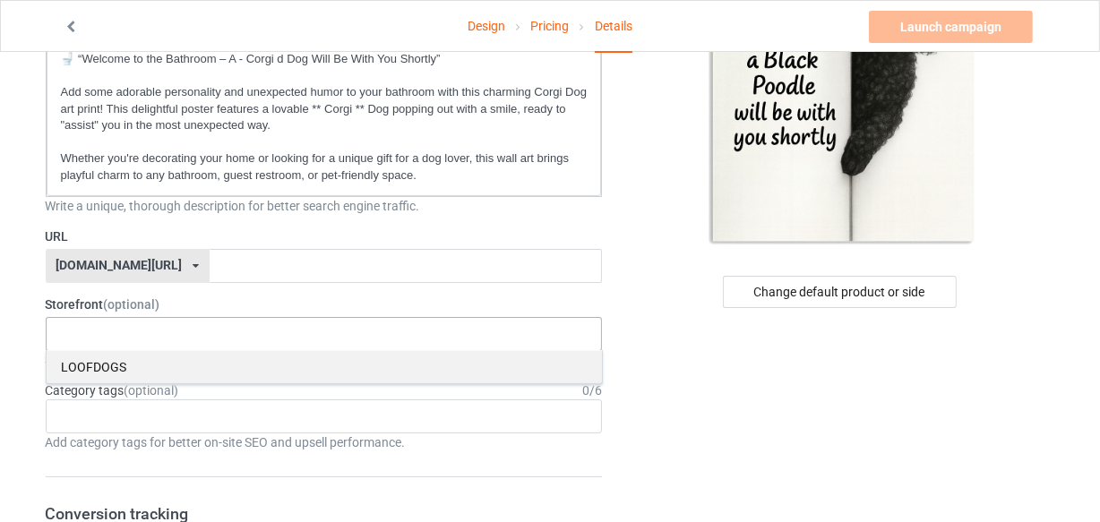
click at [121, 366] on div "LOOFDOGS" at bounding box center [325, 366] width 556 height 33
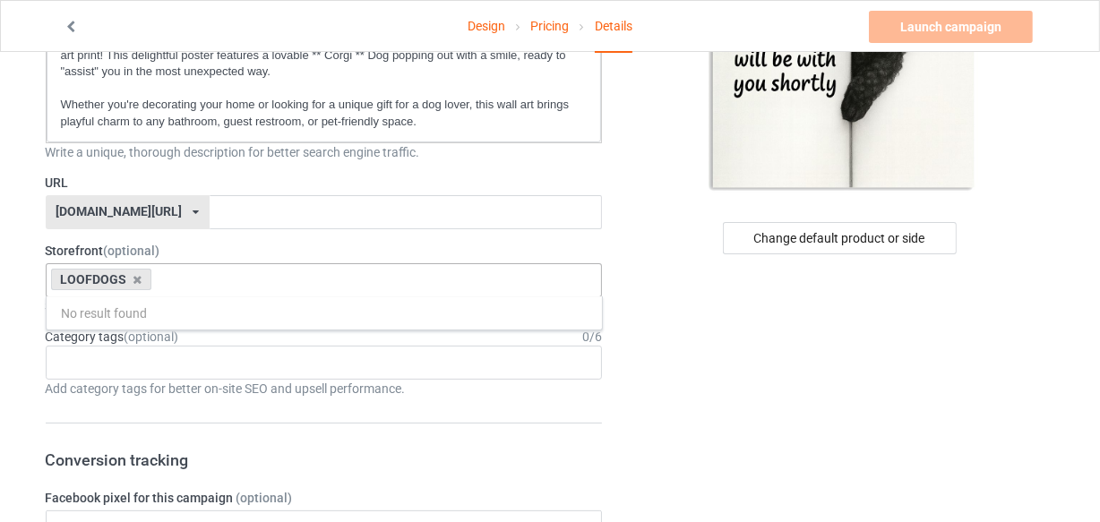
scroll to position [325, 0]
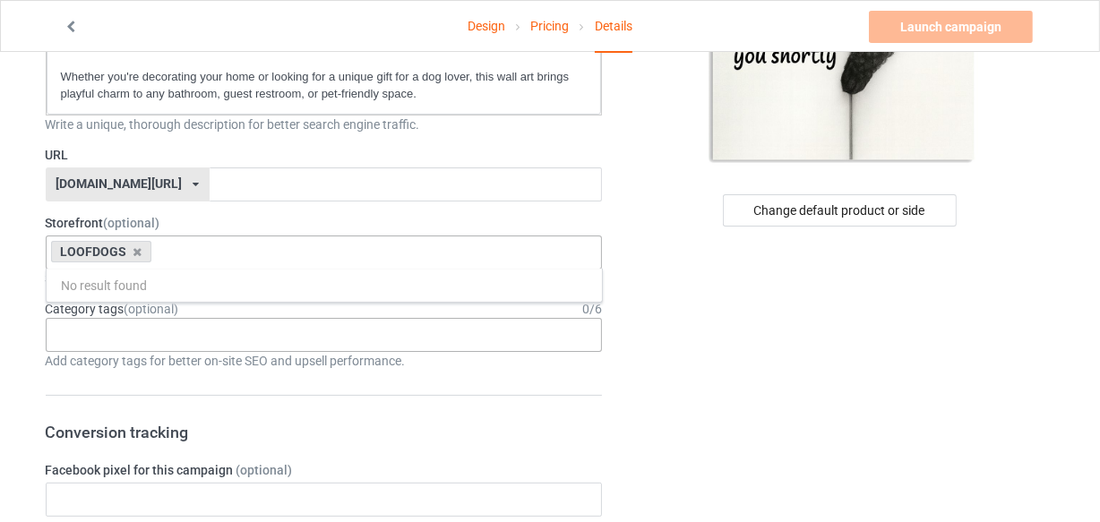
click at [149, 333] on div "Age > [DEMOGRAPHIC_DATA] > 1 Age > [DEMOGRAPHIC_DATA] Months > 1 Month Age > [D…" at bounding box center [324, 335] width 557 height 34
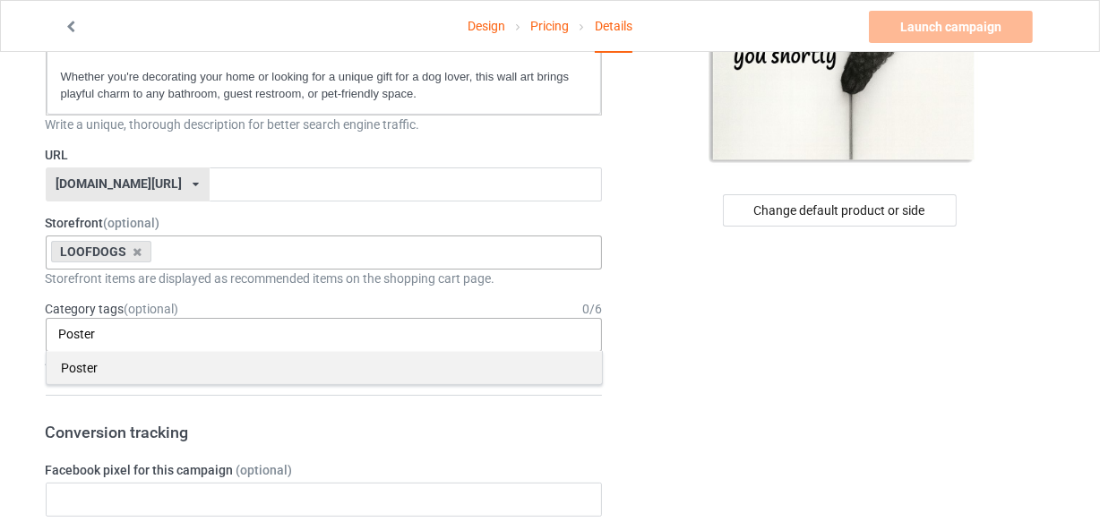
type input "Poster"
click at [125, 365] on div "Poster" at bounding box center [325, 367] width 556 height 33
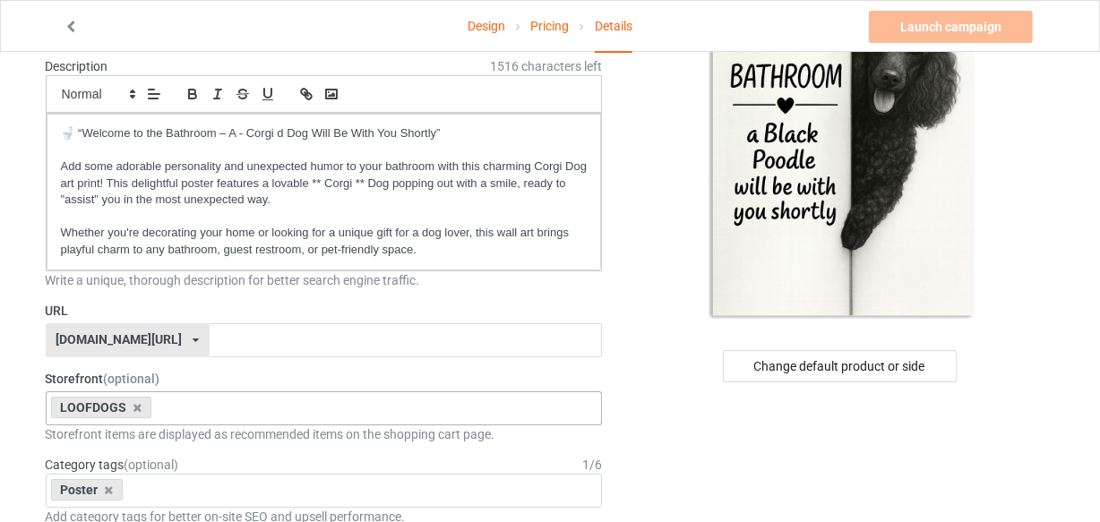
scroll to position [0, 0]
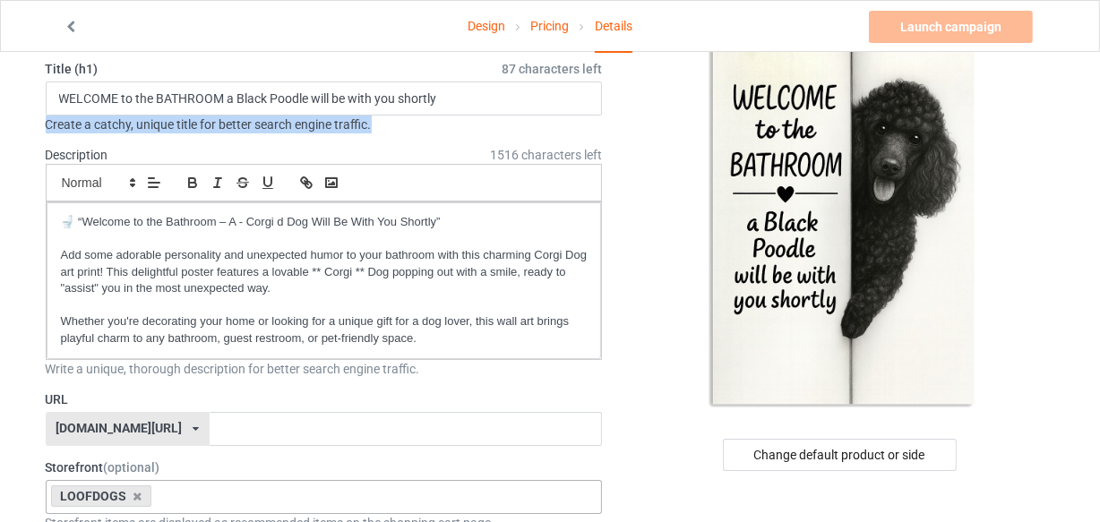
drag, startPoint x: 359, startPoint y: 126, endPoint x: 27, endPoint y: 125, distance: 332.5
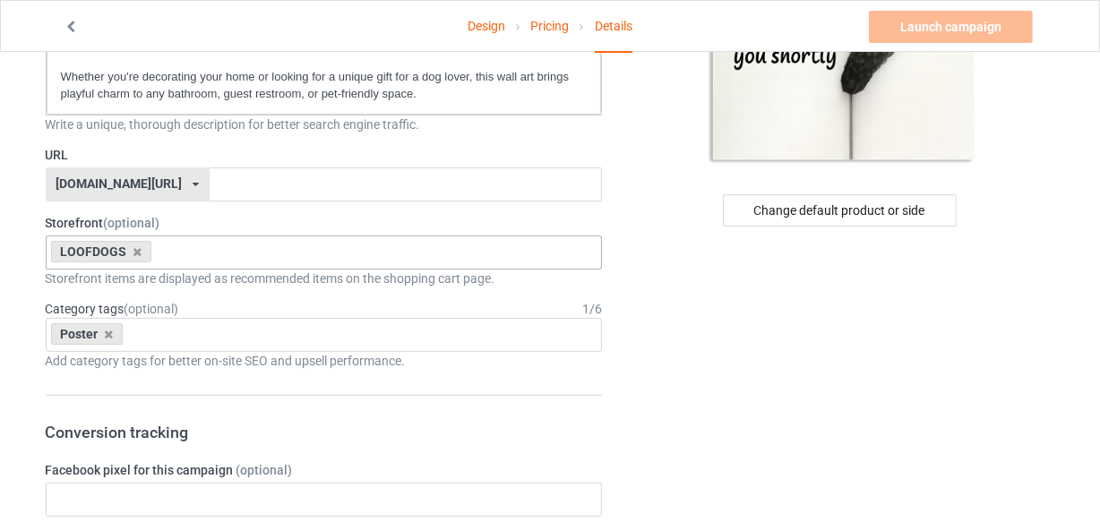
scroll to position [244, 0]
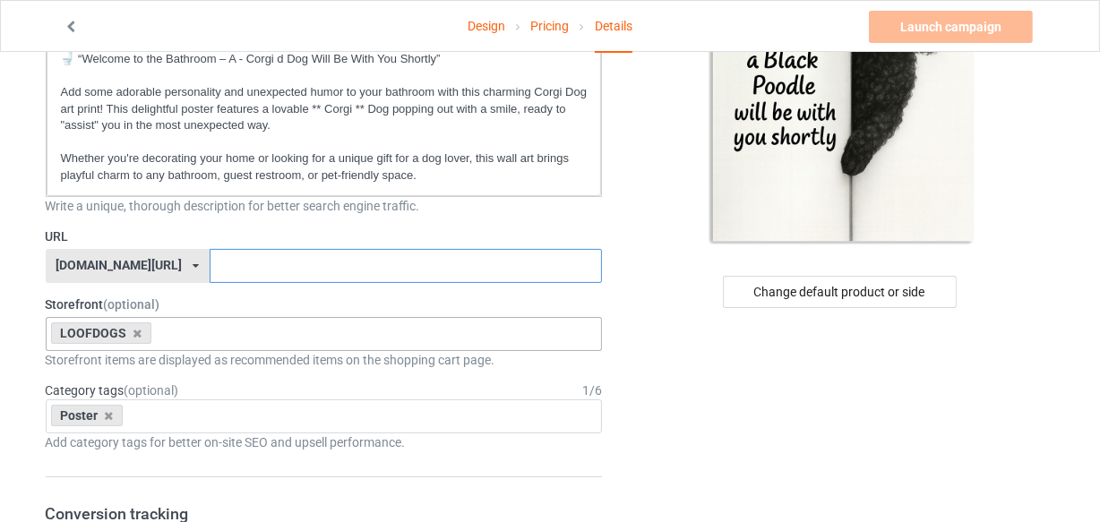
click at [222, 265] on input "text" at bounding box center [406, 266] width 392 height 34
paste input "🚽 “Welcome to the Bathroom – A - Corgi d Dog Will"
type input "🚽 “Welcome to the Bathroom – A - Corgi d Dog Will"
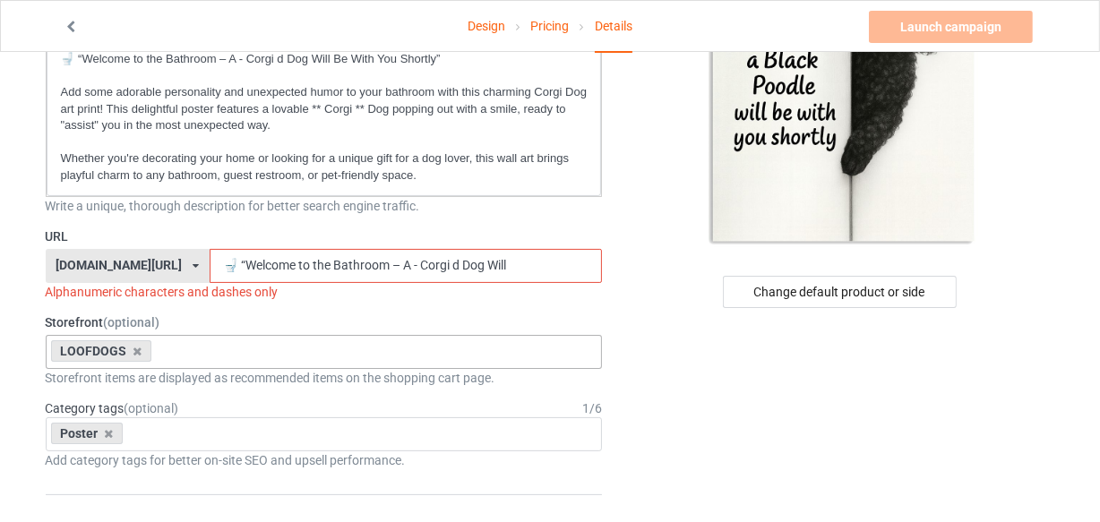
drag, startPoint x: 487, startPoint y: 260, endPoint x: 138, endPoint y: 253, distance: 349.6
click at [138, 253] on div "[DOMAIN_NAME][URL] [DOMAIN_NAME][URL] [DOMAIN_NAME][URL] 6625dddfffb721003146dd…" at bounding box center [324, 266] width 557 height 34
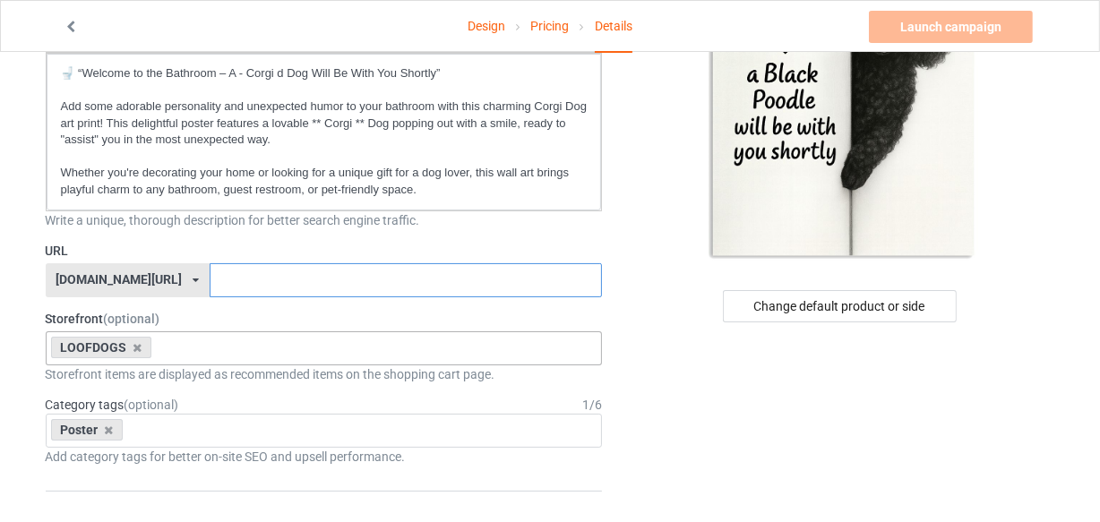
scroll to position [0, 0]
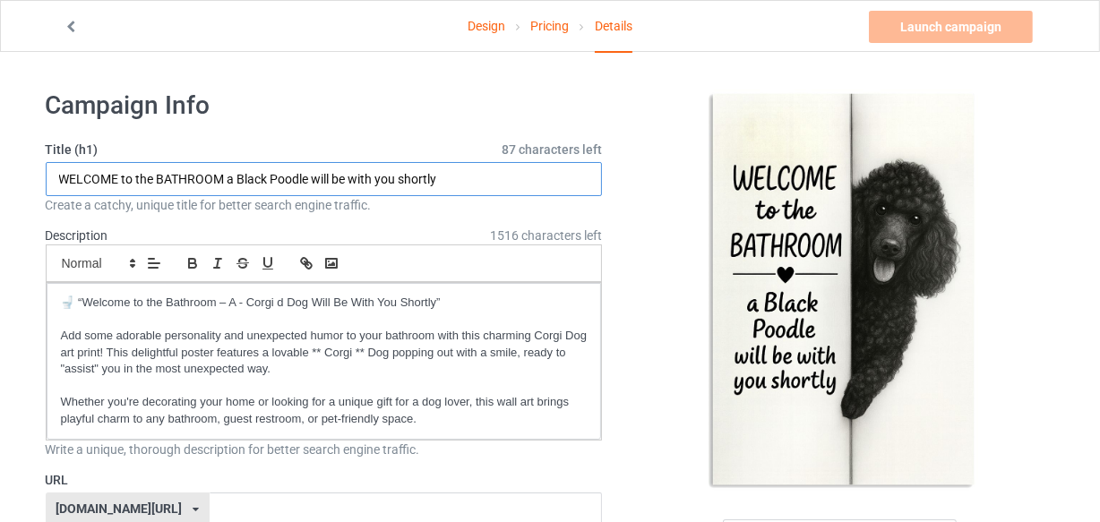
drag, startPoint x: 238, startPoint y: 174, endPoint x: 309, endPoint y: 178, distance: 70.9
click at [309, 178] on input "WELCOME to the BATHROOM a Black Poodle will be with you shortly" at bounding box center [324, 179] width 557 height 34
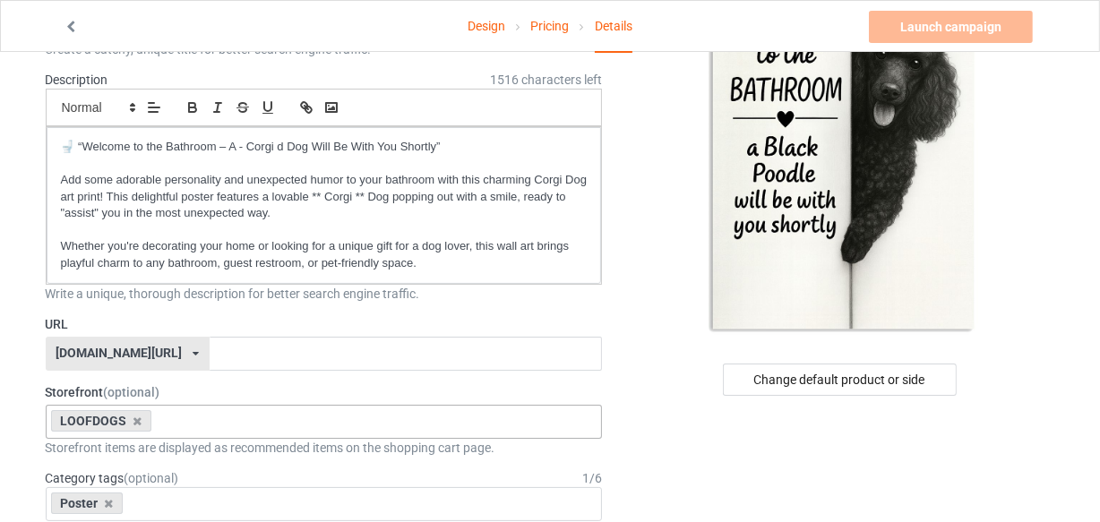
scroll to position [162, 0]
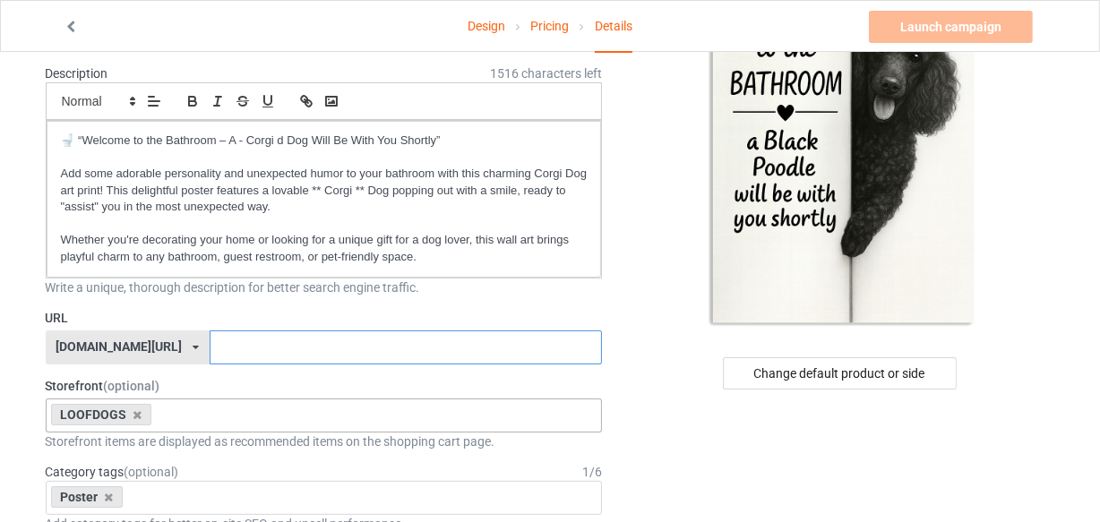
click at [234, 346] on input "text" at bounding box center [406, 348] width 392 height 34
paste input "Black Poodle"
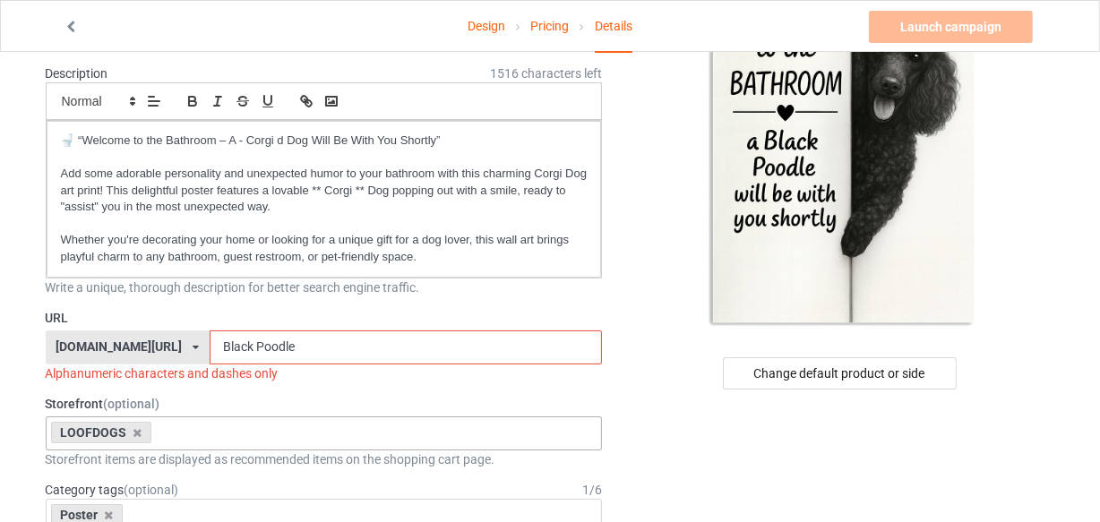
click at [214, 341] on input "Black Poodle" at bounding box center [406, 348] width 392 height 34
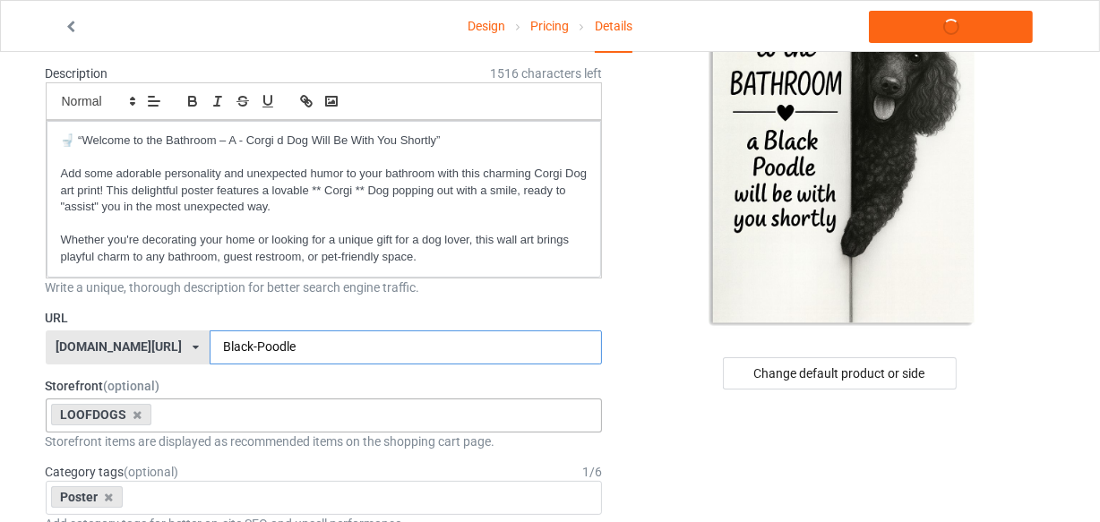
click at [269, 346] on input "Black-Poodle" at bounding box center [406, 348] width 392 height 34
type input "Black-Poodle-wall-art"
click at [478, 309] on label "URL" at bounding box center [324, 318] width 557 height 18
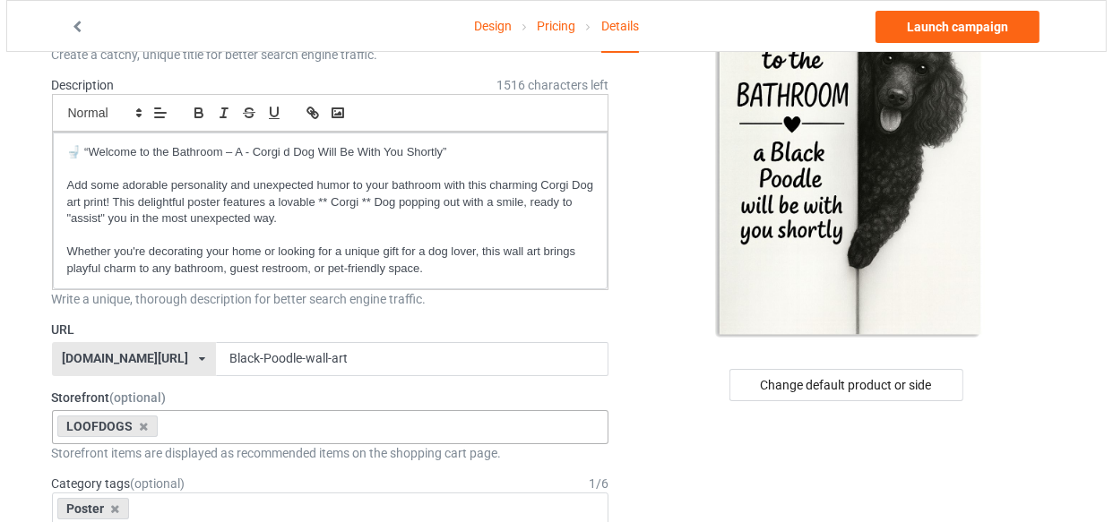
scroll to position [0, 0]
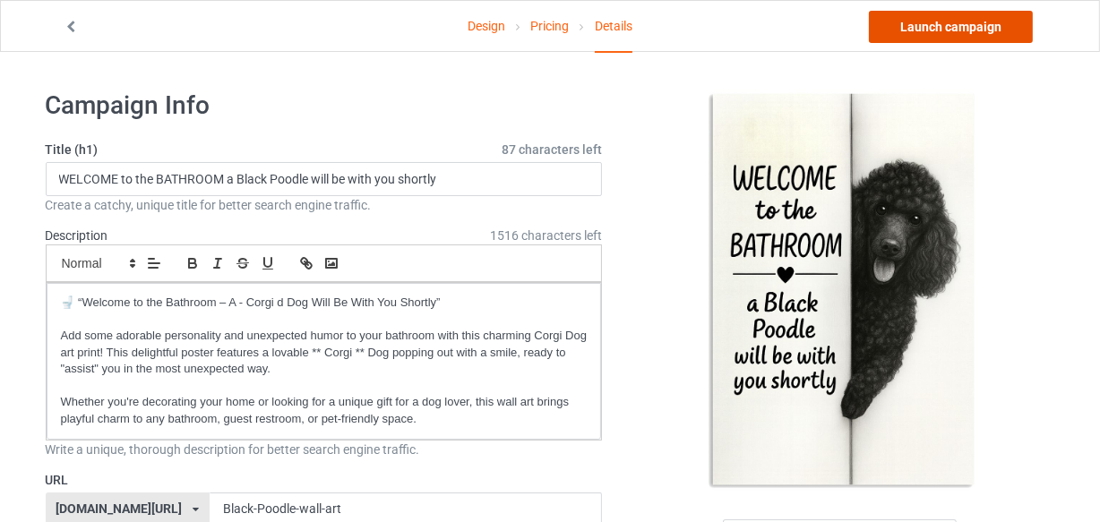
click at [935, 26] on link "Launch campaign" at bounding box center [951, 27] width 164 height 32
